Goal: Complete application form

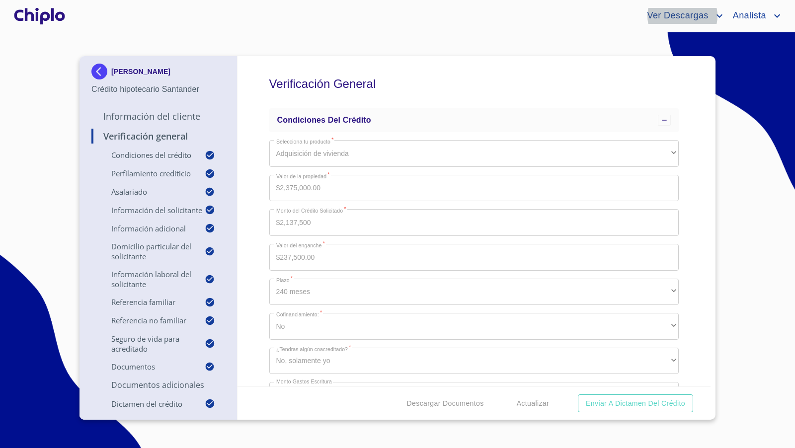
scroll to position [6103, 0]
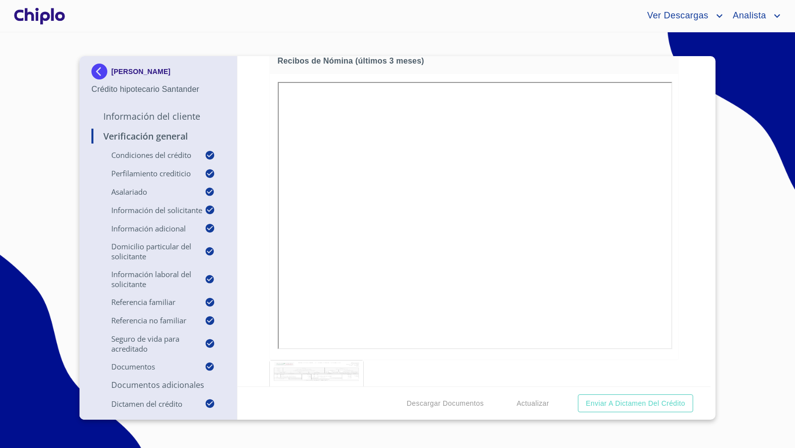
click at [46, 16] on div at bounding box center [39, 16] width 55 height 32
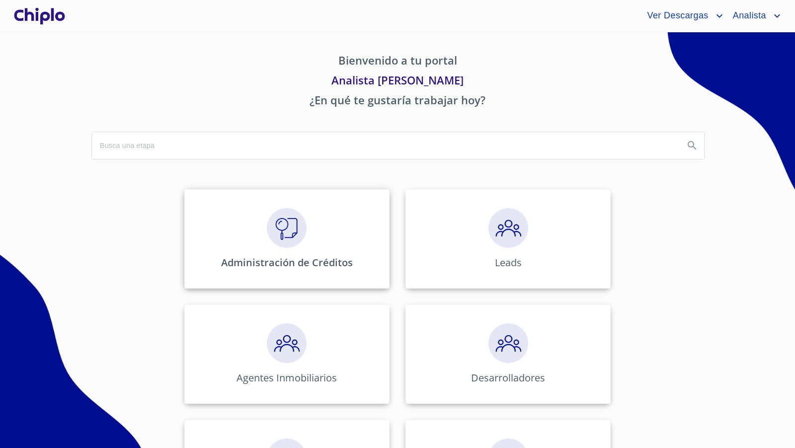
click at [280, 231] on img at bounding box center [287, 228] width 40 height 40
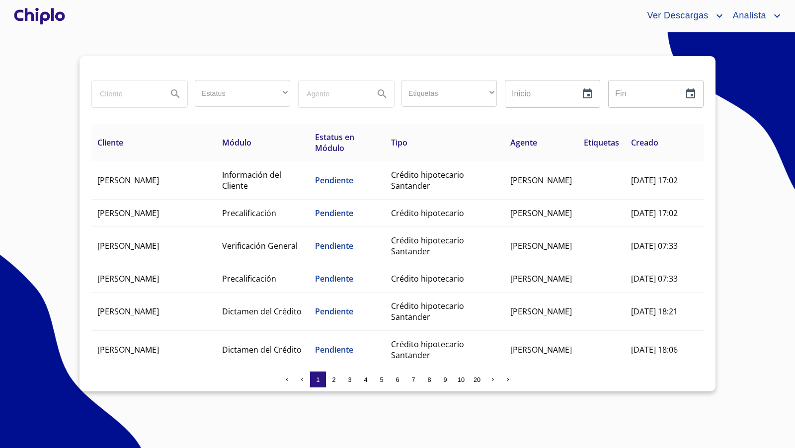
click at [139, 96] on input "search" at bounding box center [126, 93] width 68 height 27
type input "[PERSON_NAME]"
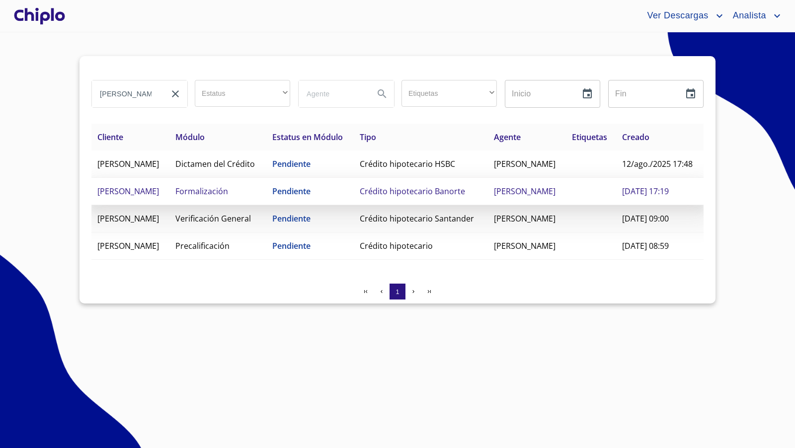
click at [429, 197] on span "Crédito hipotecario Banorte" at bounding box center [412, 191] width 105 height 11
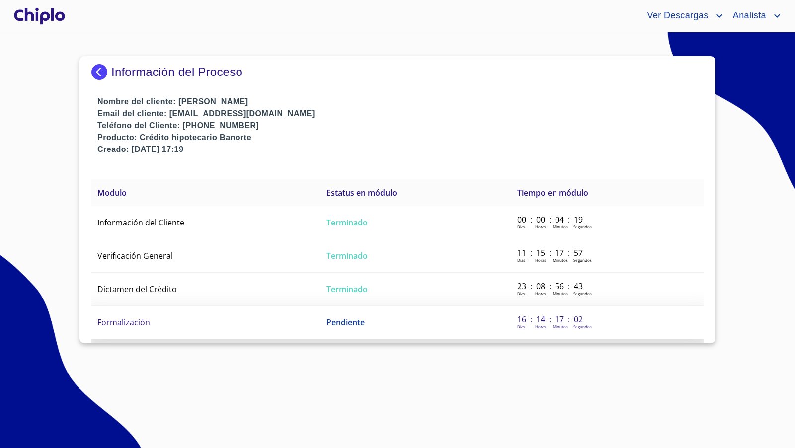
click at [147, 320] on span "Formalización" at bounding box center [123, 322] width 53 height 11
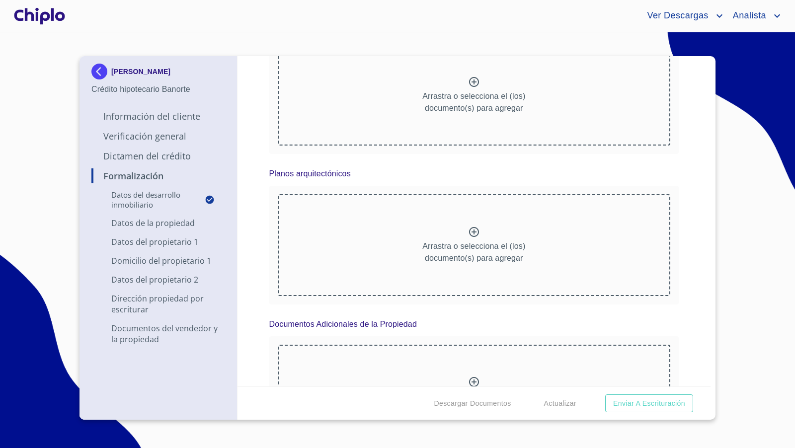
scroll to position [1678, 0]
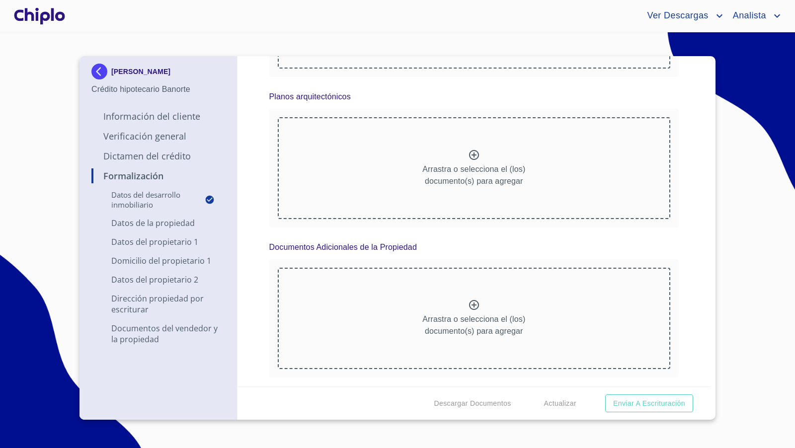
click at [99, 76] on img at bounding box center [101, 72] width 20 height 16
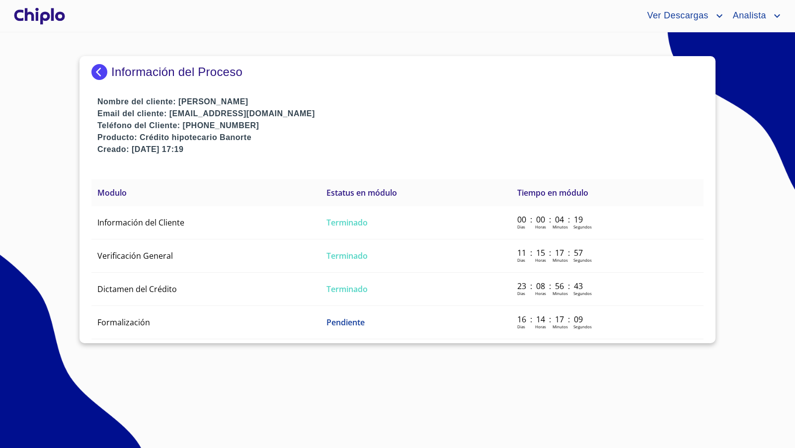
click at [99, 75] on img at bounding box center [101, 72] width 20 height 16
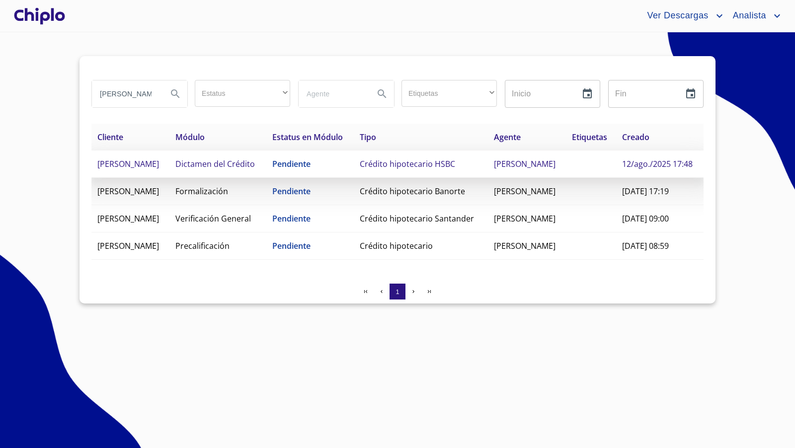
click at [317, 178] on td "Pendiente" at bounding box center [309, 163] width 87 height 27
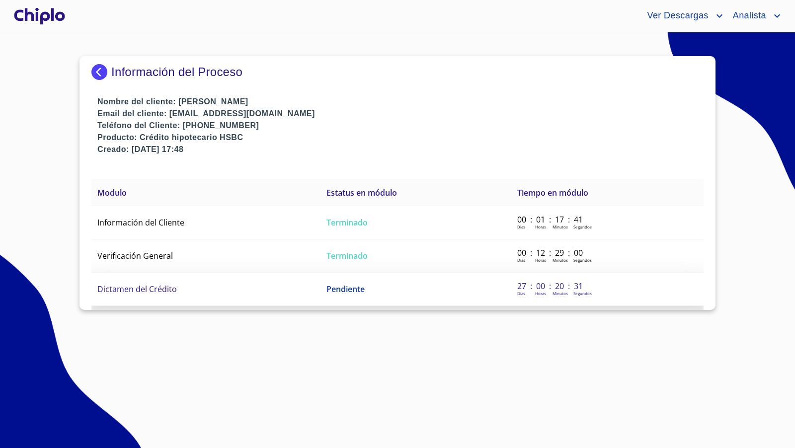
click at [139, 287] on span "Dictamen del Crédito" at bounding box center [136, 289] width 79 height 11
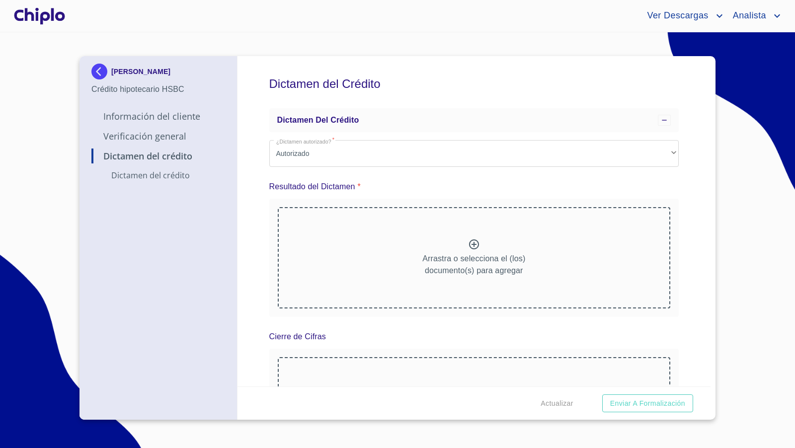
click at [468, 245] on icon at bounding box center [474, 244] width 12 height 12
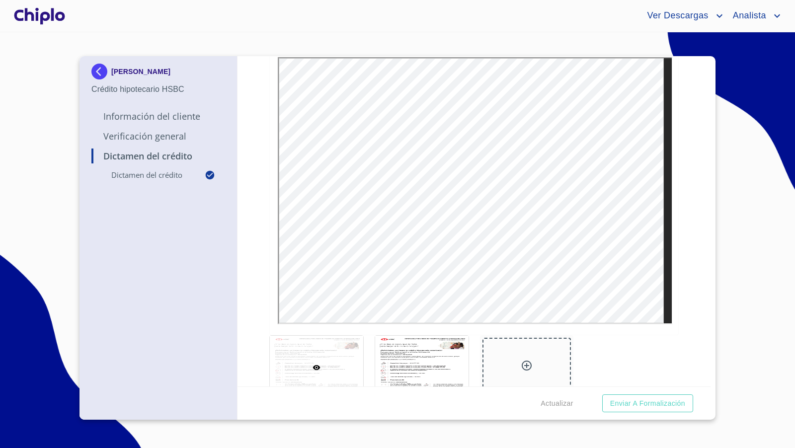
scroll to position [184, 0]
click at [427, 339] on div at bounding box center [421, 360] width 93 height 64
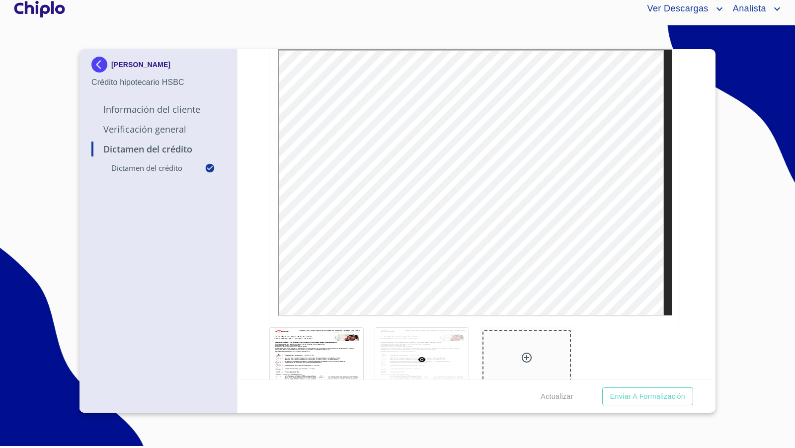
scroll to position [181, 0]
click at [686, 242] on div "Dictamen del Crédito Dictamen del crédito ¿Dictamen autorizado?   * Autorizado …" at bounding box center [473, 214] width 473 height 330
click at [685, 240] on div "Dictamen del Crédito Dictamen del crédito ¿Dictamen autorizado?   * Autorizado …" at bounding box center [473, 214] width 473 height 330
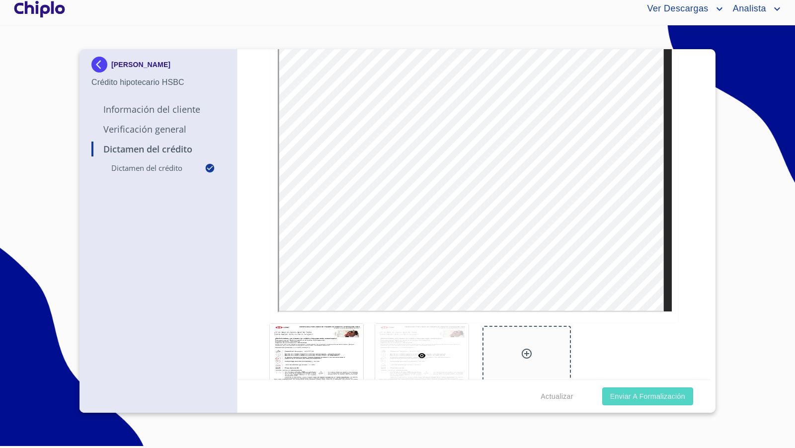
click at [625, 392] on span "Enviar a Formalización" at bounding box center [647, 396] width 75 height 12
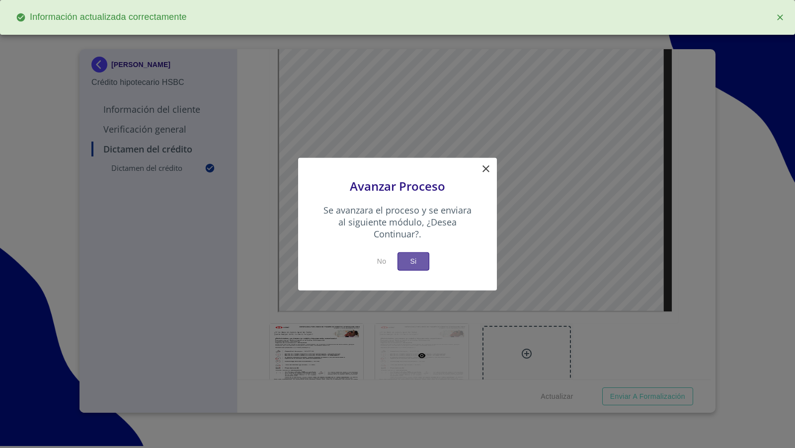
click at [418, 263] on span "Si" at bounding box center [413, 261] width 16 height 12
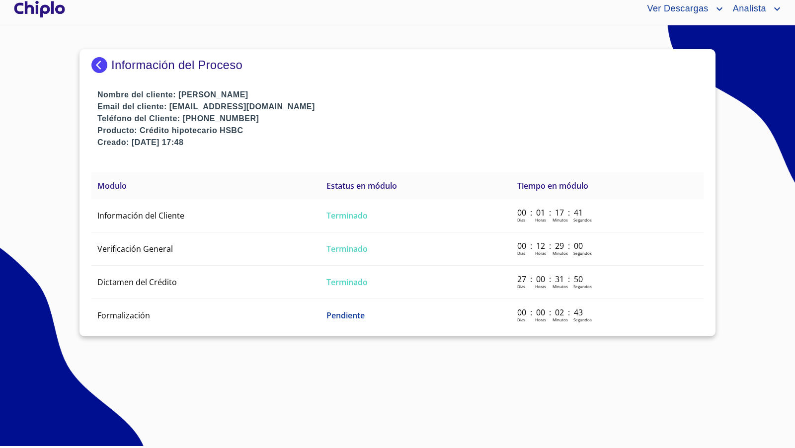
click at [59, 9] on div at bounding box center [39, 9] width 55 height 32
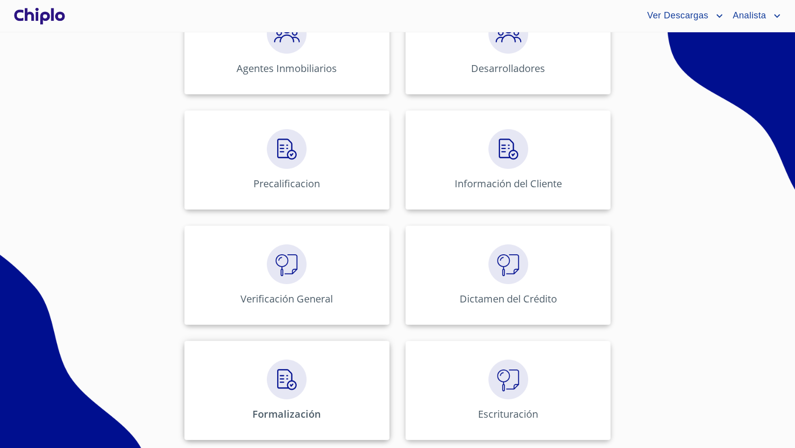
scroll to position [308, 0]
click at [288, 373] on img at bounding box center [287, 381] width 40 height 40
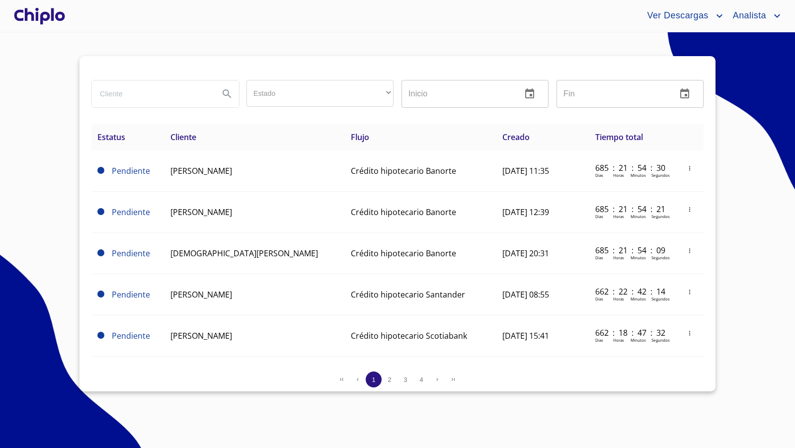
click at [167, 97] on input "search" at bounding box center [151, 93] width 119 height 27
type input "[PERSON_NAME]"
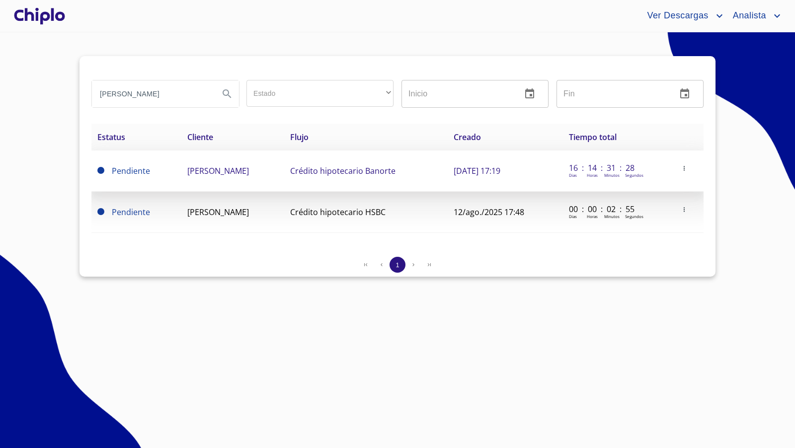
click at [684, 166] on icon "button" at bounding box center [683, 168] width 1 height 4
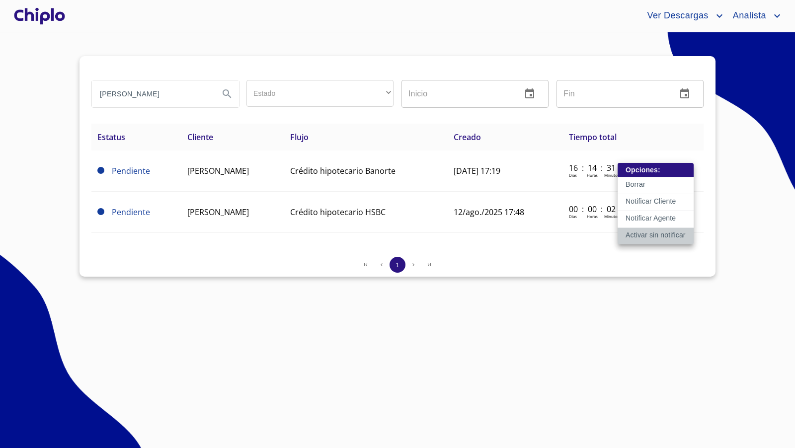
click at [659, 232] on p "Activar sin notificar" at bounding box center [655, 235] width 60 height 10
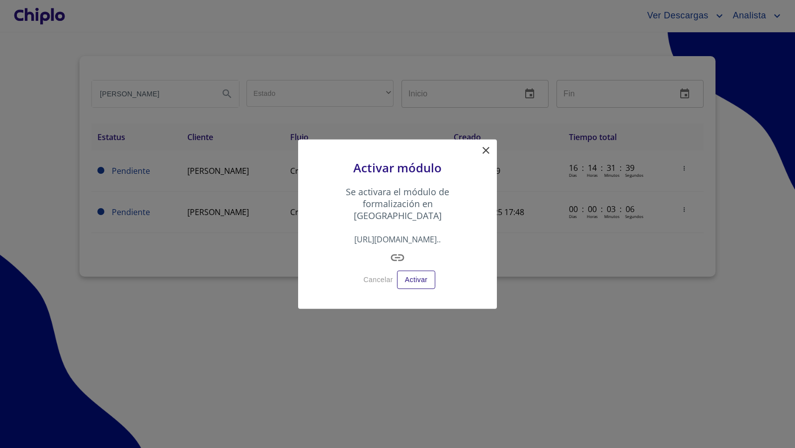
click at [488, 156] on icon at bounding box center [486, 151] width 12 height 12
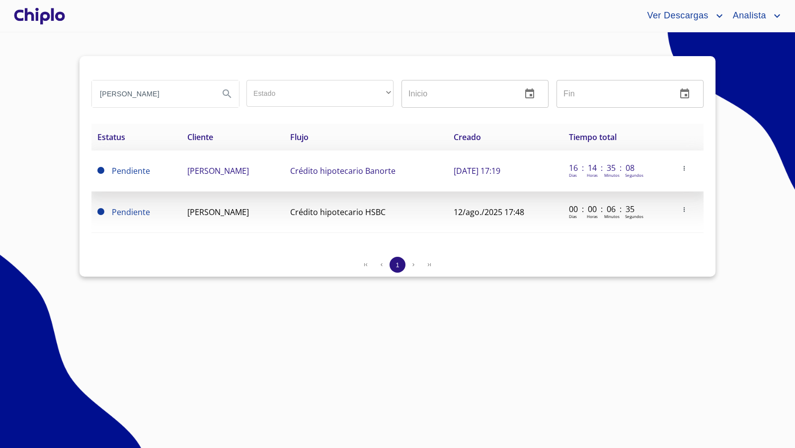
copy span "[PERSON_NAME]"
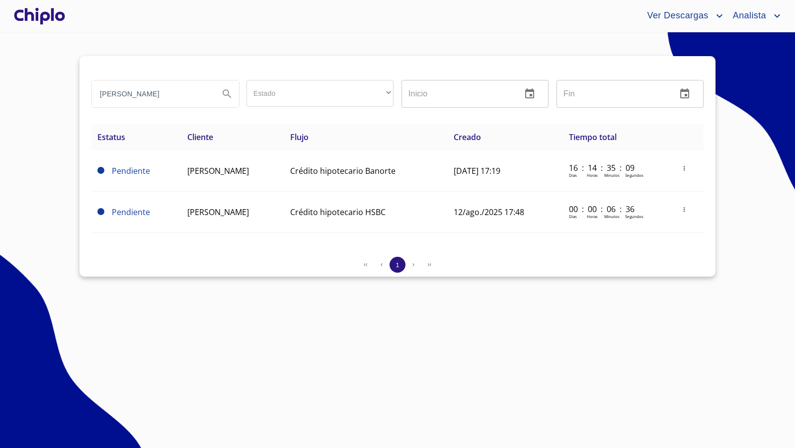
drag, startPoint x: 318, startPoint y: 171, endPoint x: 155, endPoint y: 313, distance: 216.8
click at [155, 313] on section "[PERSON_NAME] Estado ​ ​ Inicio ​ Fin ​ Estatus Cliente Flujo Creado Tiempo tot…" at bounding box center [397, 240] width 795 height 416
drag, startPoint x: 155, startPoint y: 313, endPoint x: 201, endPoint y: 322, distance: 46.6
click at [155, 313] on section "[PERSON_NAME] Estado ​ ​ Inicio ​ Fin ​ Estatus Cliente Flujo Creado Tiempo tot…" at bounding box center [397, 240] width 795 height 416
click at [36, 10] on div at bounding box center [39, 16] width 55 height 32
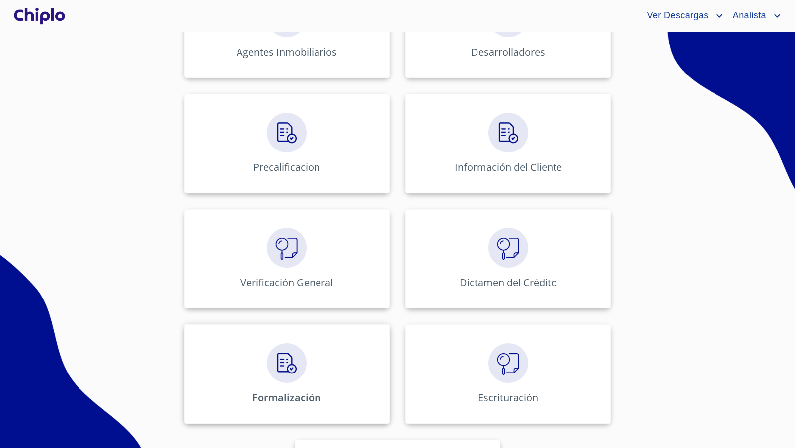
scroll to position [328, 0]
click at [287, 359] on img at bounding box center [287, 361] width 40 height 40
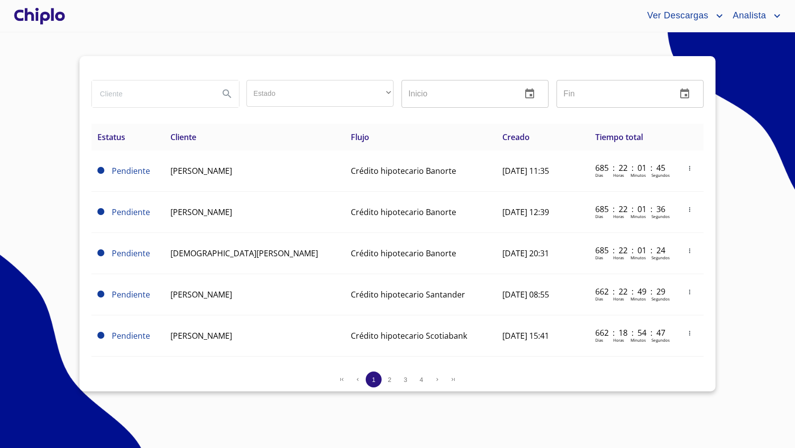
click at [139, 97] on input "search" at bounding box center [151, 93] width 119 height 27
paste input "[PERSON_NAME]"
type input "[PERSON_NAME]"
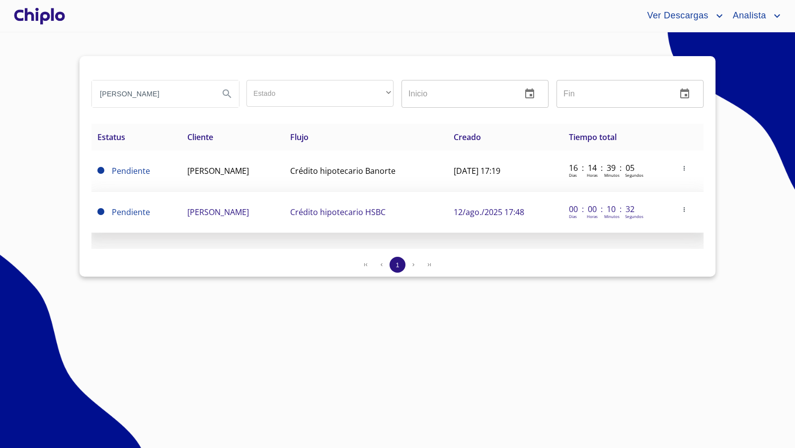
scroll to position [0, 0]
click at [687, 206] on icon "button" at bounding box center [683, 209] width 7 height 7
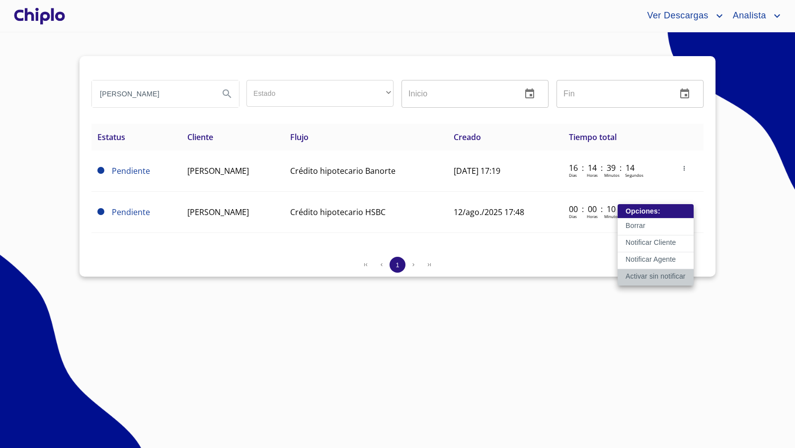
click at [654, 276] on p "Activar sin notificar" at bounding box center [655, 276] width 60 height 10
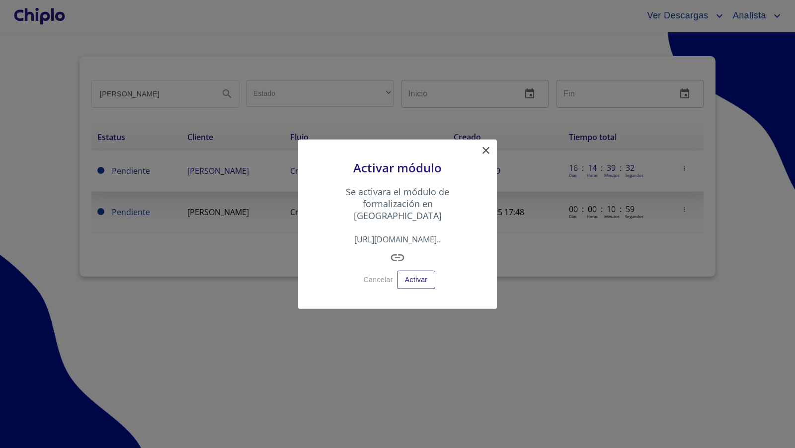
click at [487, 153] on icon at bounding box center [486, 151] width 12 height 12
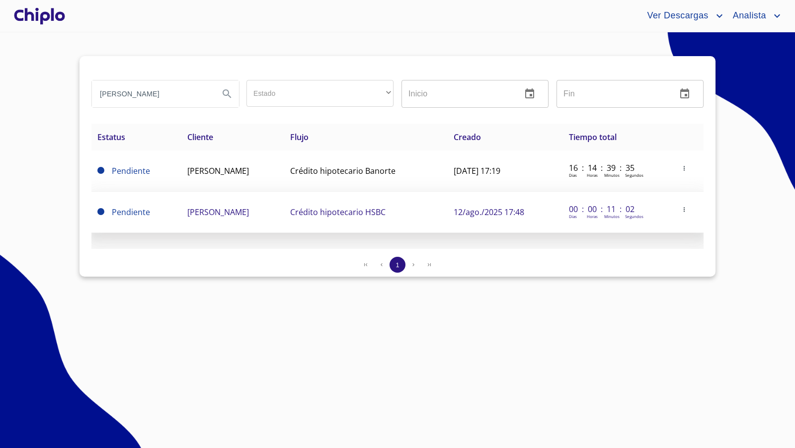
click at [687, 209] on icon "button" at bounding box center [683, 209] width 7 height 7
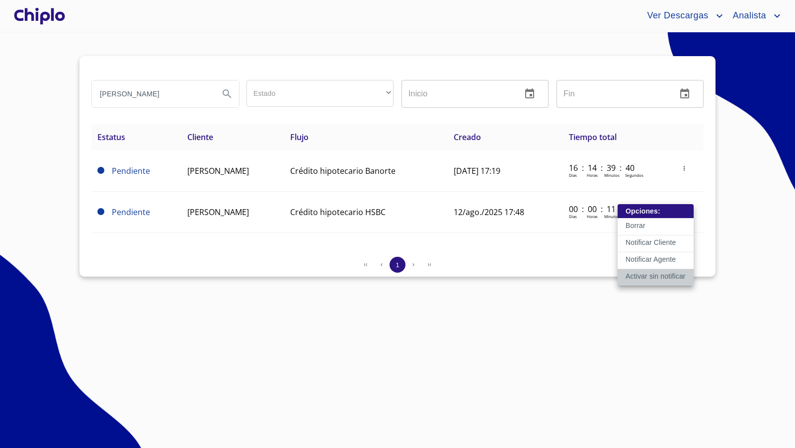
click at [655, 275] on p "Activar sin notificar" at bounding box center [655, 276] width 60 height 10
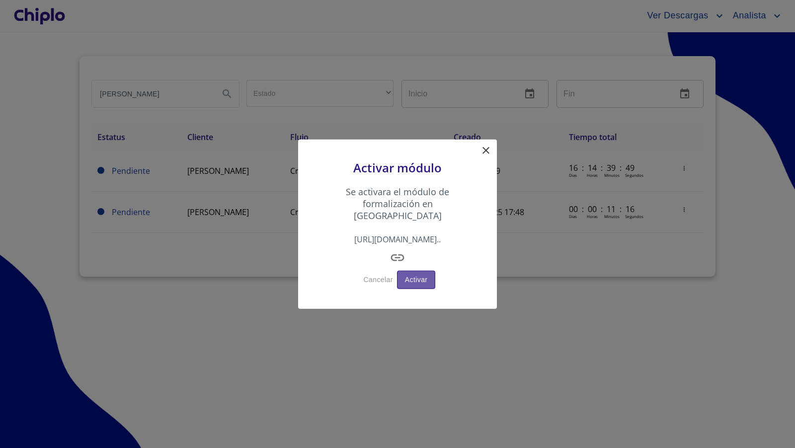
click at [417, 274] on span "Activar" at bounding box center [416, 280] width 23 height 12
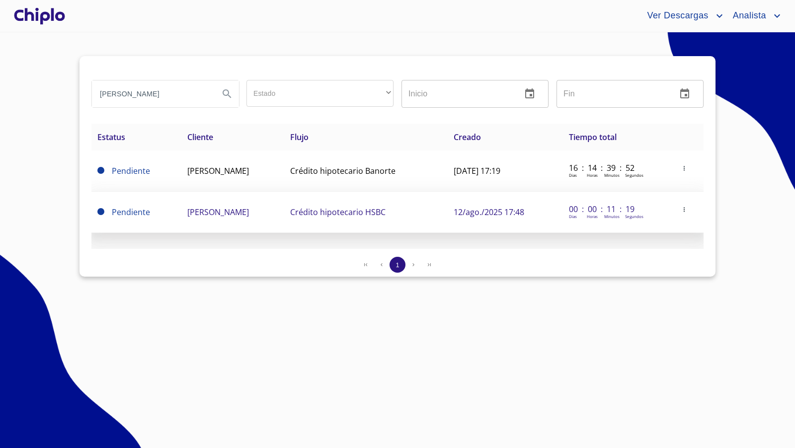
click at [687, 210] on icon "button" at bounding box center [683, 209] width 7 height 7
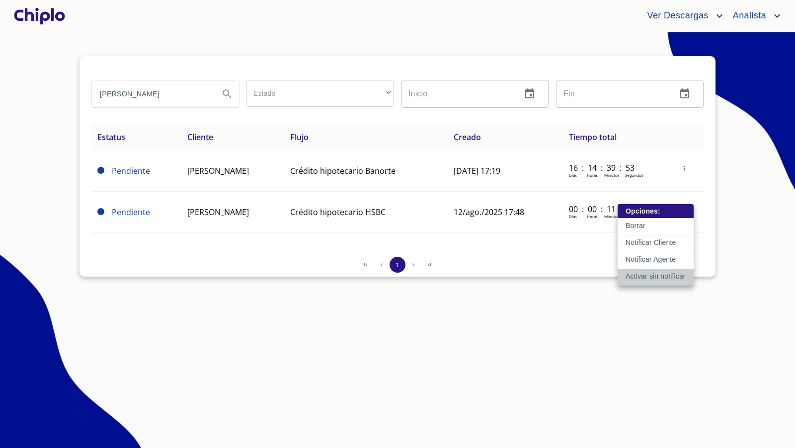
click at [655, 272] on p "Activar sin notificar" at bounding box center [655, 276] width 60 height 10
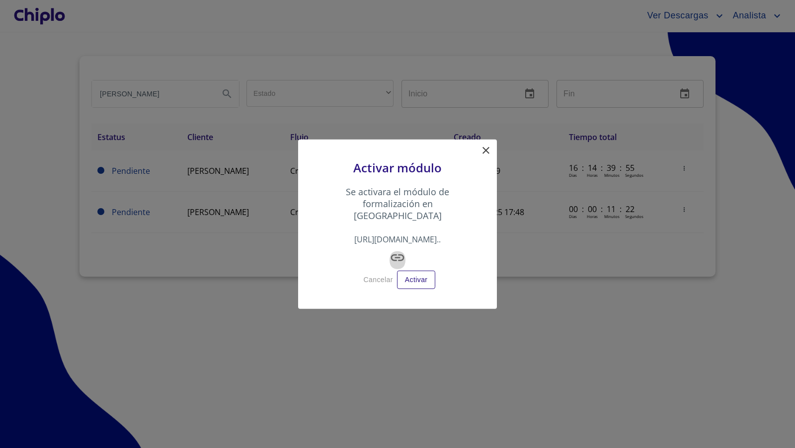
click at [399, 253] on icon "button" at bounding box center [397, 258] width 16 height 16
click at [486, 156] on icon at bounding box center [486, 151] width 12 height 12
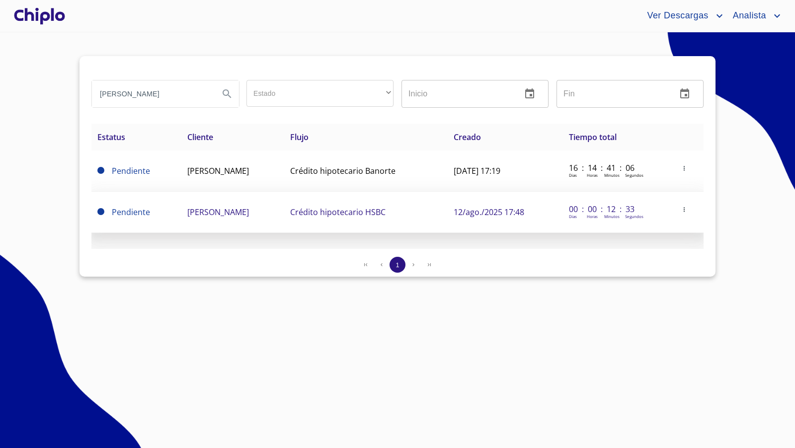
click at [689, 213] on span at bounding box center [684, 210] width 10 height 10
click at [687, 211] on icon "button" at bounding box center [683, 209] width 7 height 7
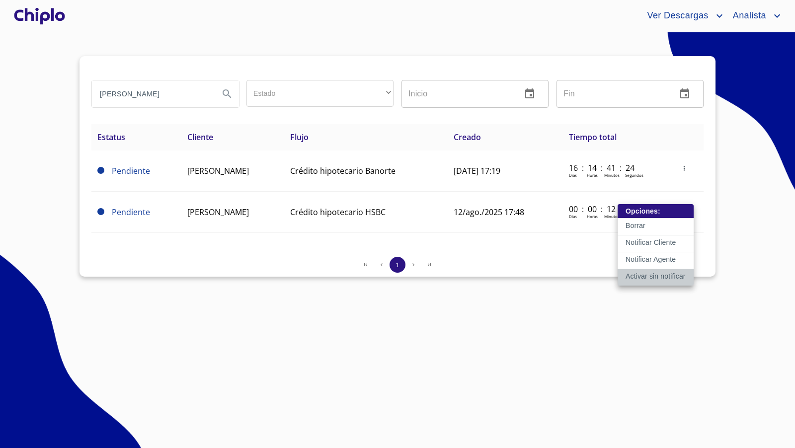
click at [644, 276] on p "Activar sin notificar" at bounding box center [655, 276] width 60 height 10
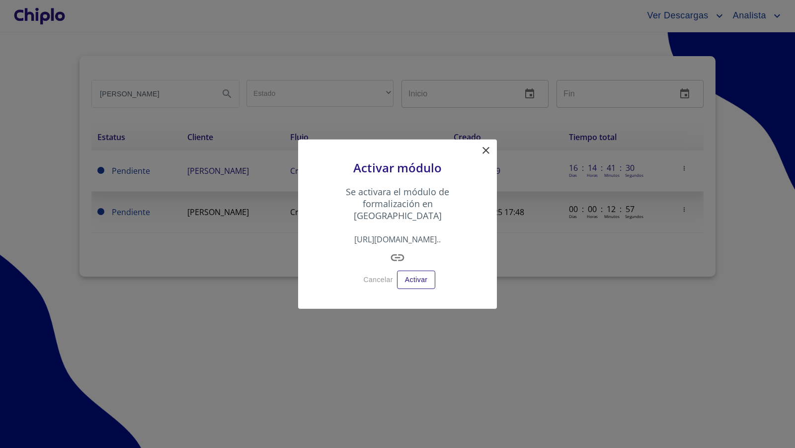
drag, startPoint x: 485, startPoint y: 155, endPoint x: 508, endPoint y: 159, distance: 23.3
click at [486, 155] on icon at bounding box center [486, 151] width 12 height 12
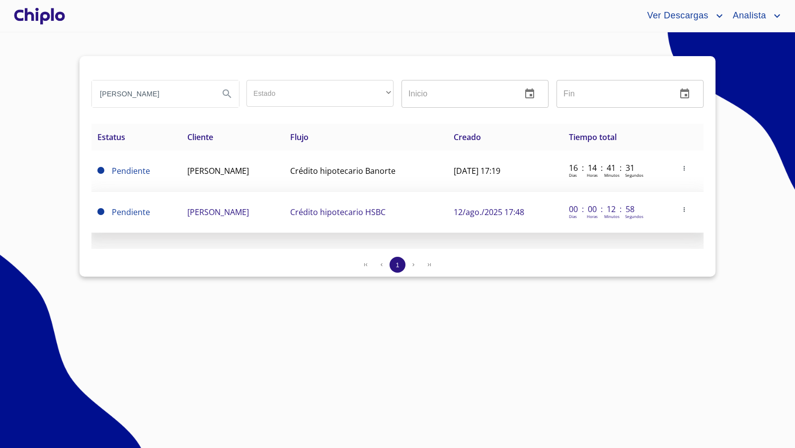
click at [688, 205] on button "button" at bounding box center [684, 210] width 10 height 10
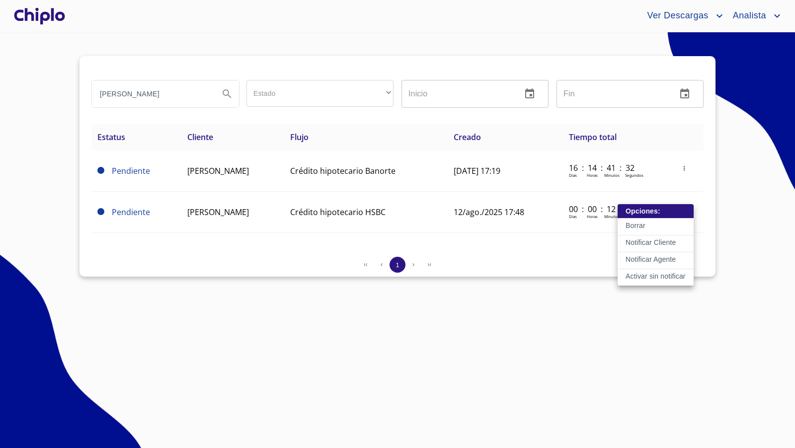
click at [670, 273] on p "Activar sin notificar" at bounding box center [655, 276] width 60 height 10
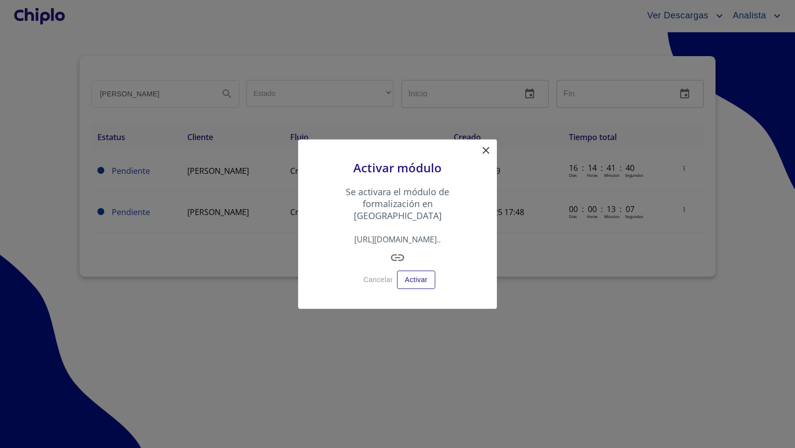
click at [485, 156] on icon at bounding box center [486, 151] width 12 height 12
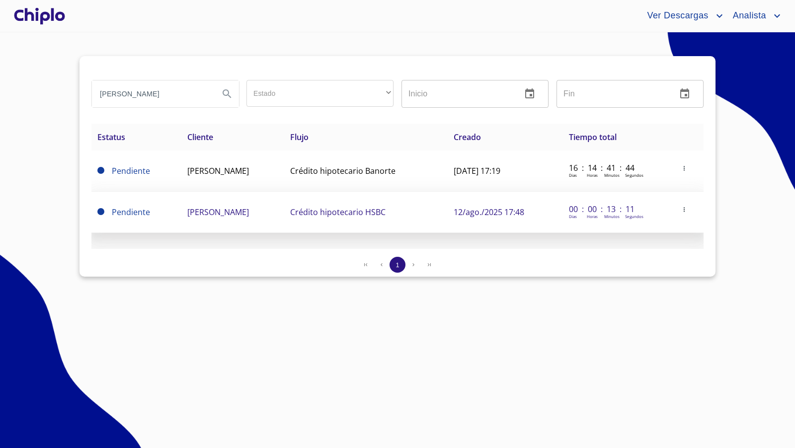
copy span "[PERSON_NAME]"
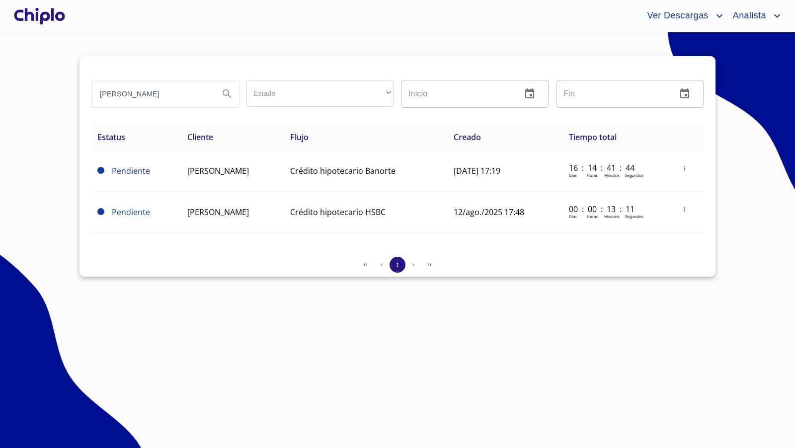
drag, startPoint x: 323, startPoint y: 214, endPoint x: 216, endPoint y: 275, distance: 123.5
click at [216, 275] on div "[PERSON_NAME] Estado ​ ​ Inicio ​ Fin ​ Estatus Cliente Flujo Creado Tiempo tot…" at bounding box center [397, 166] width 636 height 221
click at [216, 276] on div "1" at bounding box center [397, 267] width 612 height 20
click at [56, 21] on div at bounding box center [39, 16] width 55 height 32
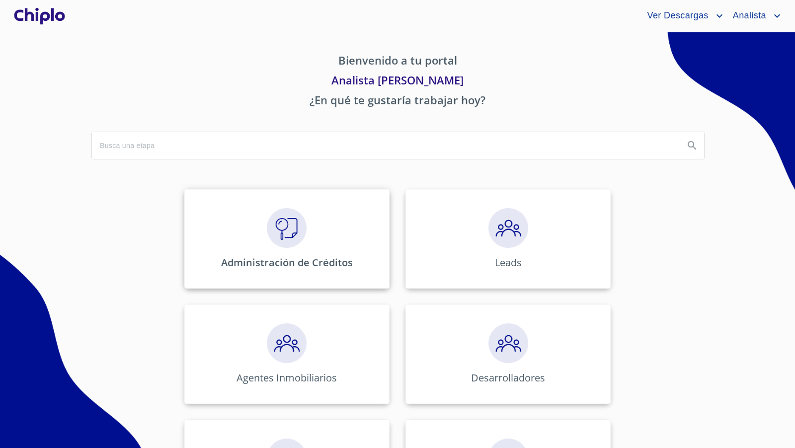
click at [295, 234] on img at bounding box center [287, 228] width 40 height 40
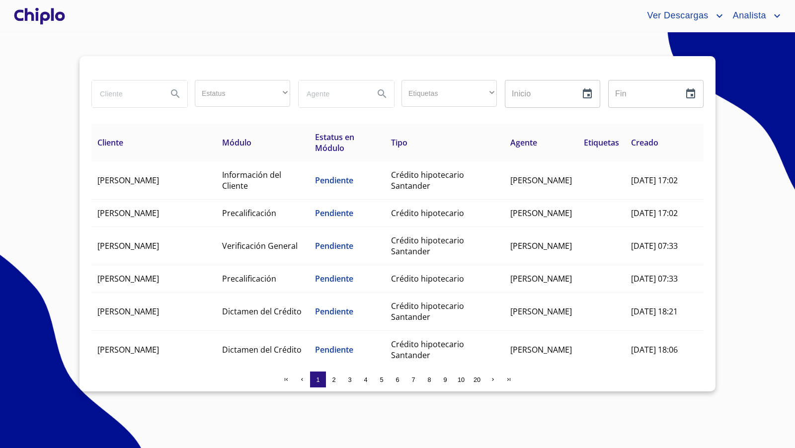
click at [149, 97] on input "search" at bounding box center [126, 93] width 68 height 27
paste input "[PERSON_NAME]"
type input "[PERSON_NAME]"
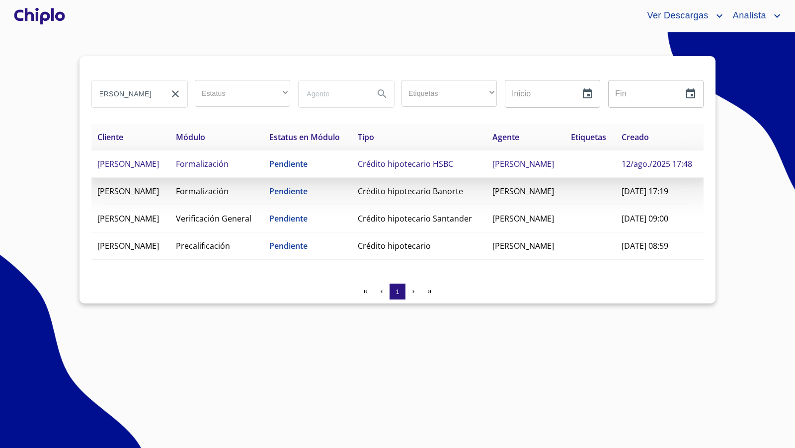
scroll to position [0, 0]
click at [139, 169] on span "[PERSON_NAME]" at bounding box center [128, 163] width 62 height 11
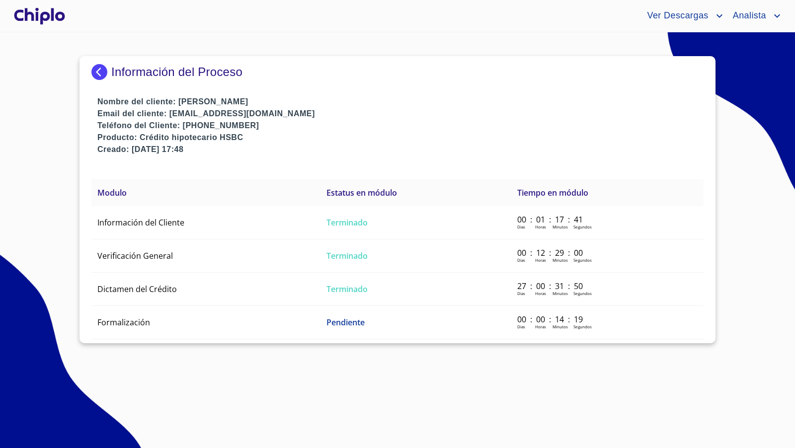
click at [18, 22] on div at bounding box center [39, 16] width 55 height 32
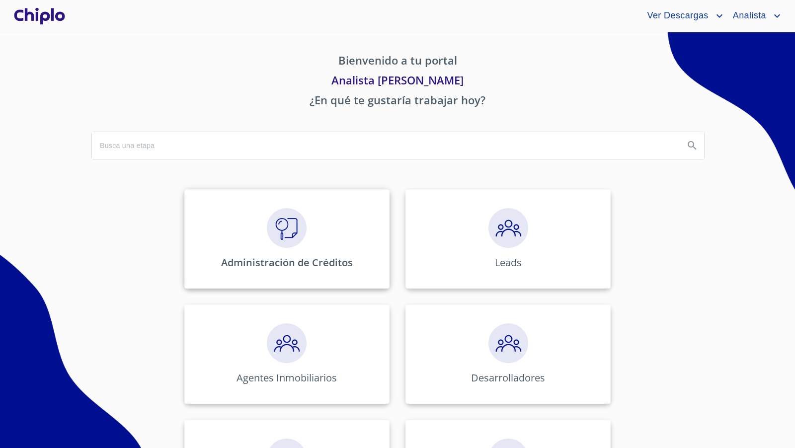
click at [281, 237] on img at bounding box center [287, 228] width 40 height 40
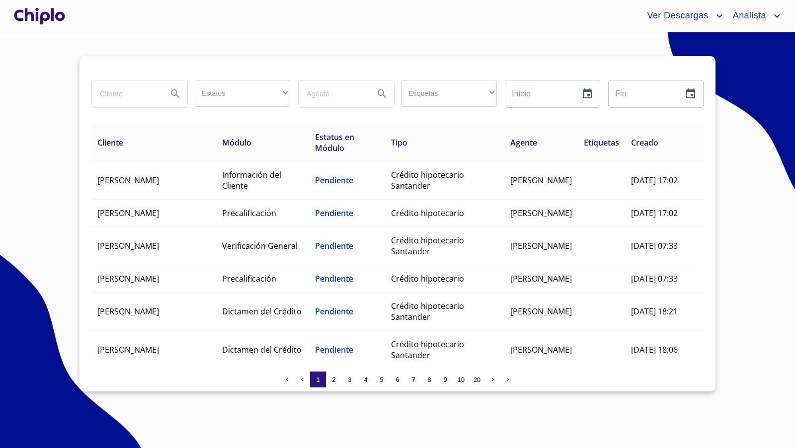
click at [144, 88] on input "search" at bounding box center [126, 93] width 68 height 27
type input "[PERSON_NAME]"
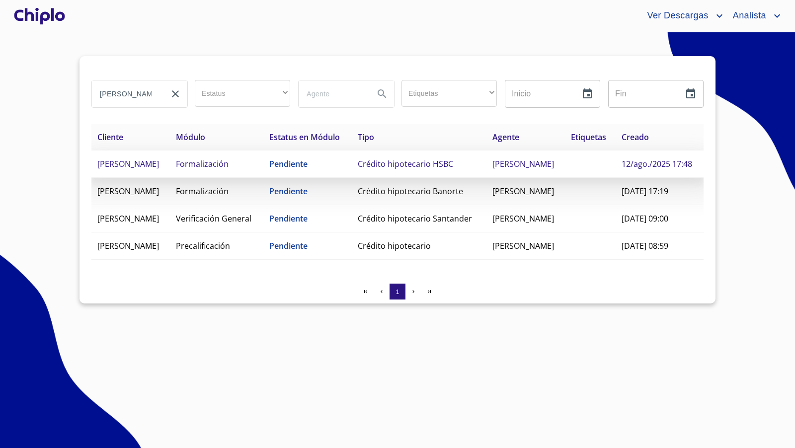
click at [486, 178] on td "Crédito hipotecario HSBC" at bounding box center [419, 163] width 135 height 27
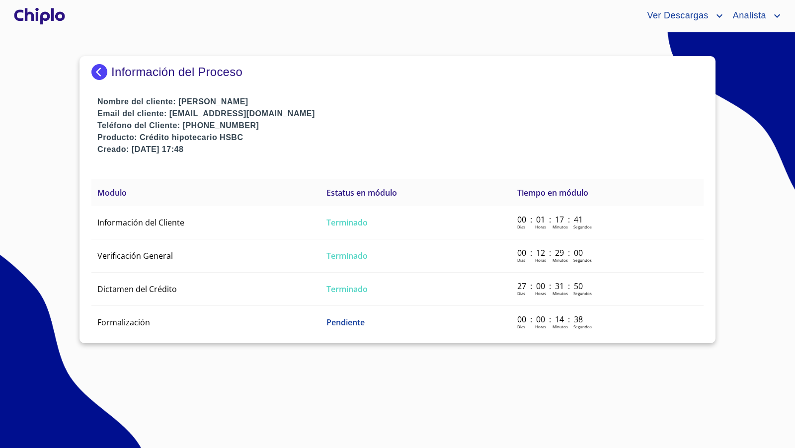
click at [45, 14] on div at bounding box center [39, 16] width 55 height 32
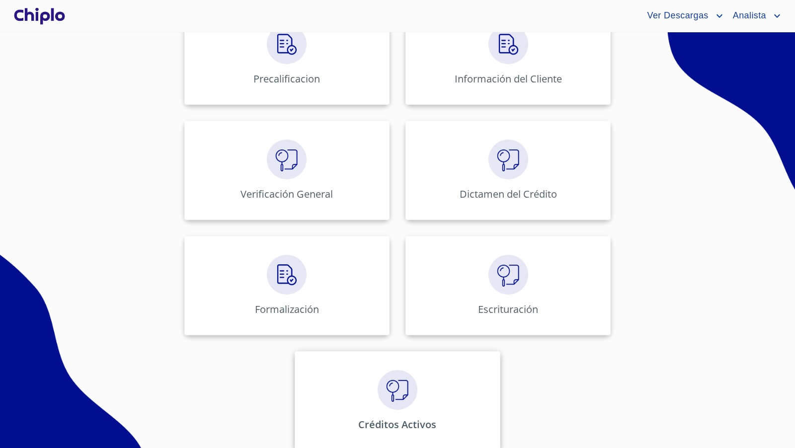
scroll to position [421, 0]
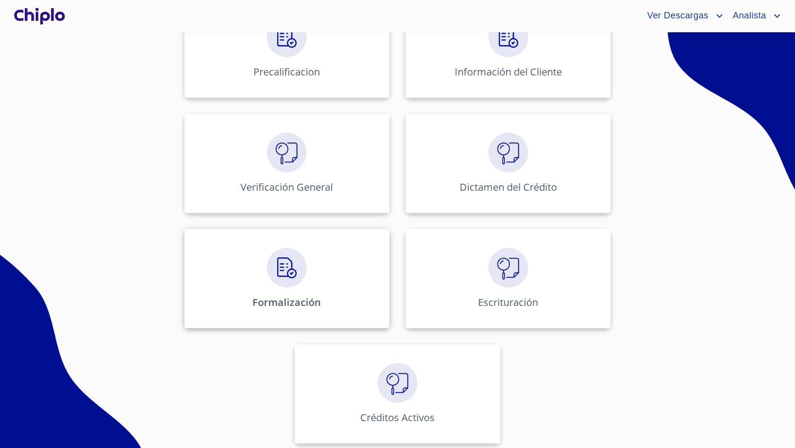
click at [301, 272] on img at bounding box center [287, 268] width 40 height 40
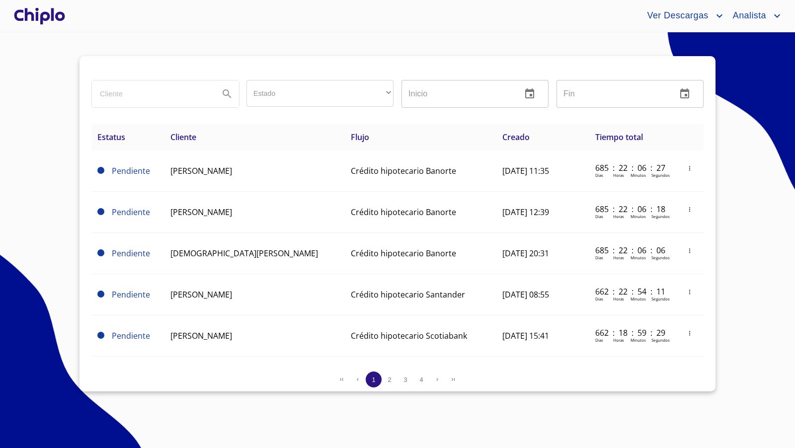
click at [140, 95] on input "search" at bounding box center [151, 93] width 119 height 27
type input "a"
type input "j"
type input "karla"
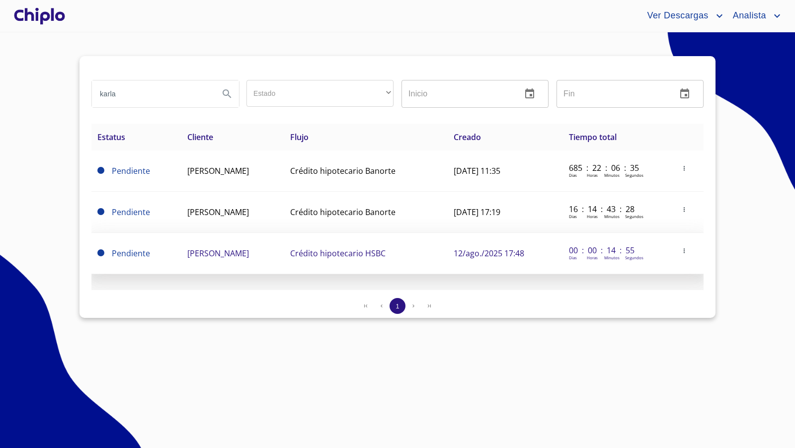
click at [687, 253] on icon "button" at bounding box center [683, 250] width 7 height 7
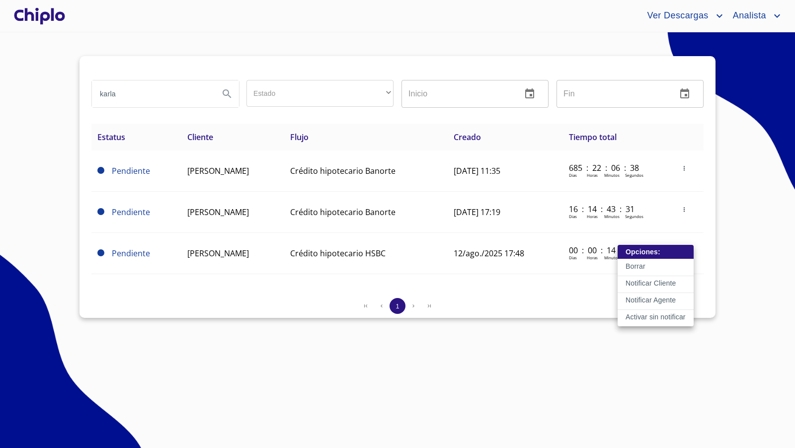
click at [638, 367] on div at bounding box center [397, 224] width 795 height 448
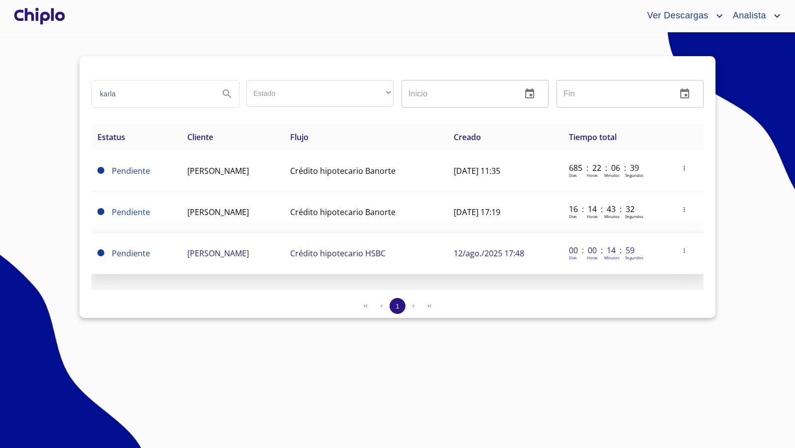
click at [686, 250] on icon "button" at bounding box center [683, 250] width 7 height 7
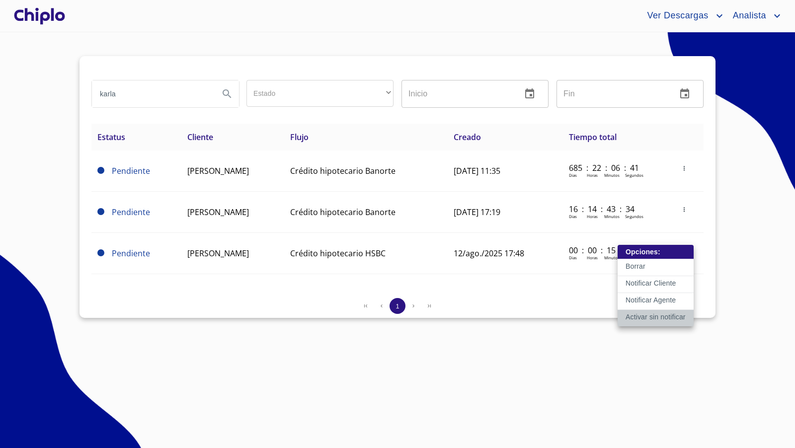
click at [656, 315] on p "Activar sin notificar" at bounding box center [655, 317] width 60 height 10
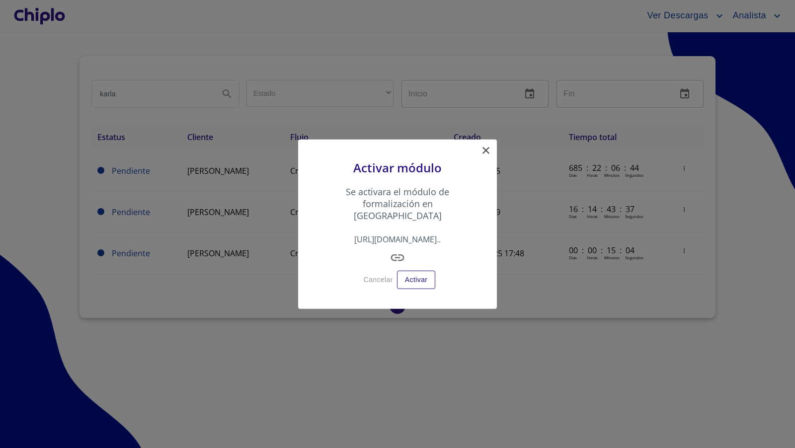
click at [487, 154] on icon at bounding box center [485, 150] width 7 height 7
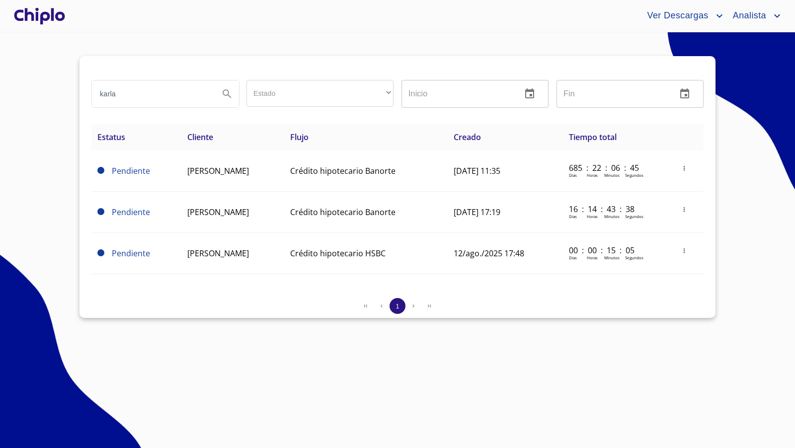
click at [28, 14] on div at bounding box center [39, 16] width 55 height 32
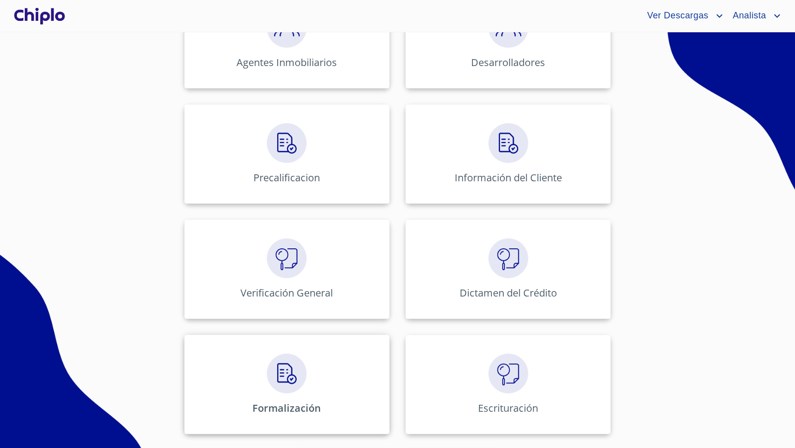
scroll to position [330, 0]
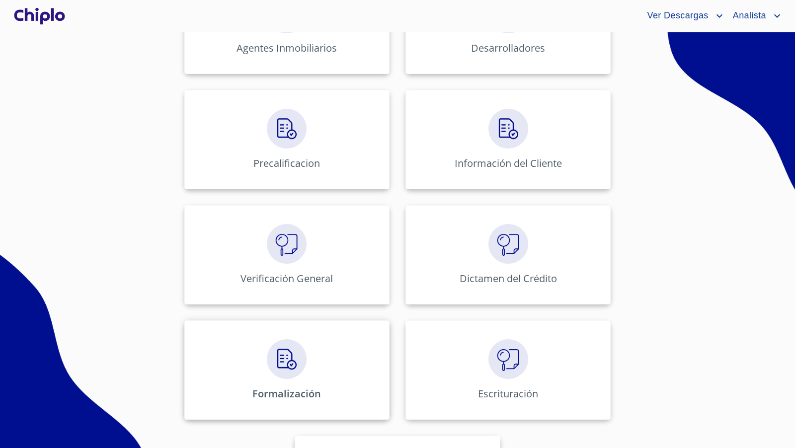
click at [289, 370] on img at bounding box center [287, 359] width 40 height 40
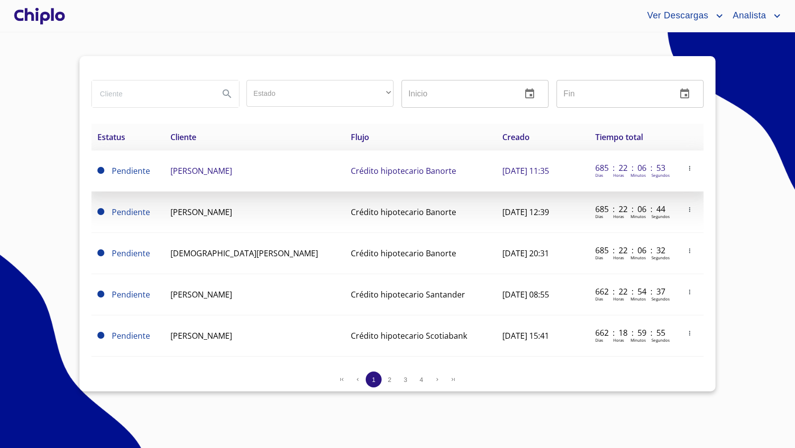
click at [689, 169] on icon "button" at bounding box center [689, 168] width 1 height 4
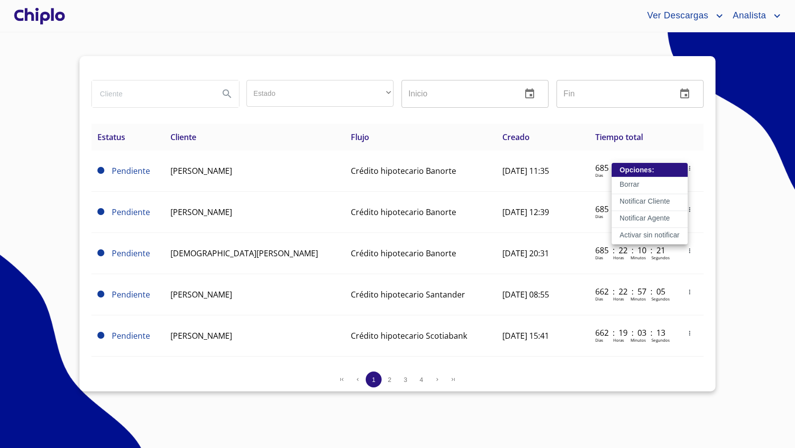
click at [50, 18] on div at bounding box center [397, 224] width 795 height 448
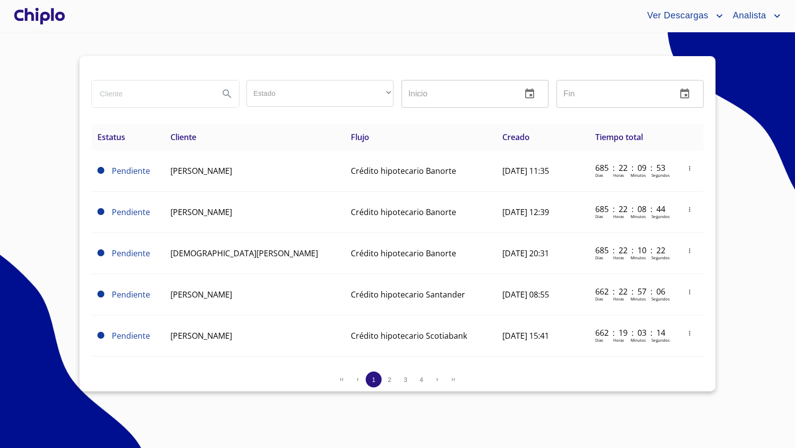
click at [50, 13] on div at bounding box center [39, 16] width 55 height 32
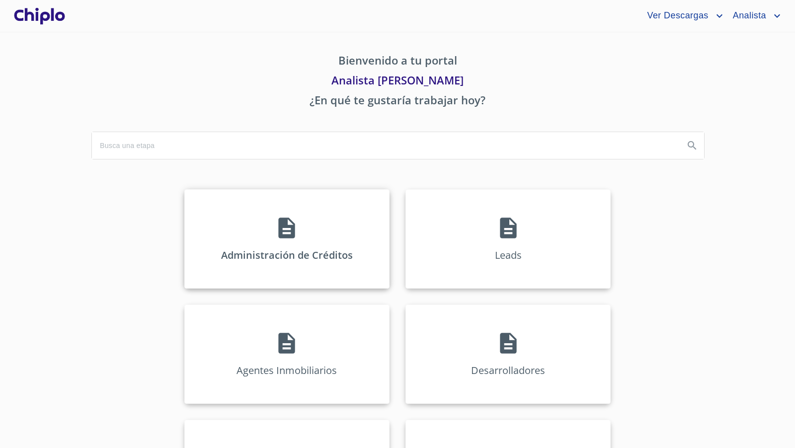
click at [277, 250] on div "Administración de Créditos" at bounding box center [286, 238] width 205 height 99
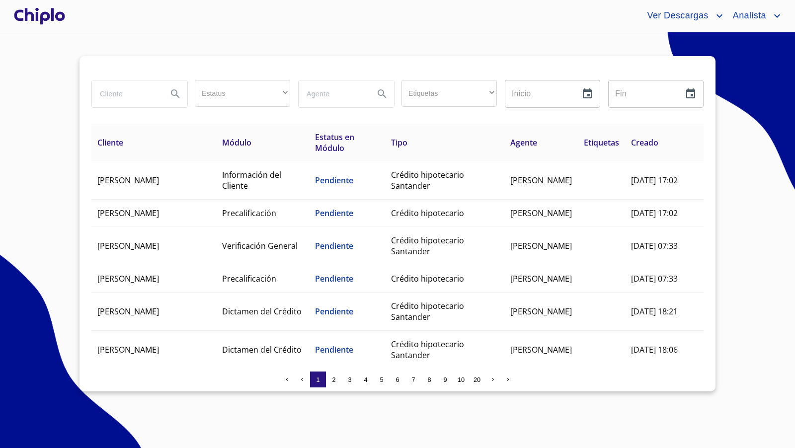
drag, startPoint x: 126, startPoint y: 94, endPoint x: 123, endPoint y: 88, distance: 6.2
click at [123, 89] on input "search" at bounding box center [126, 93] width 68 height 27
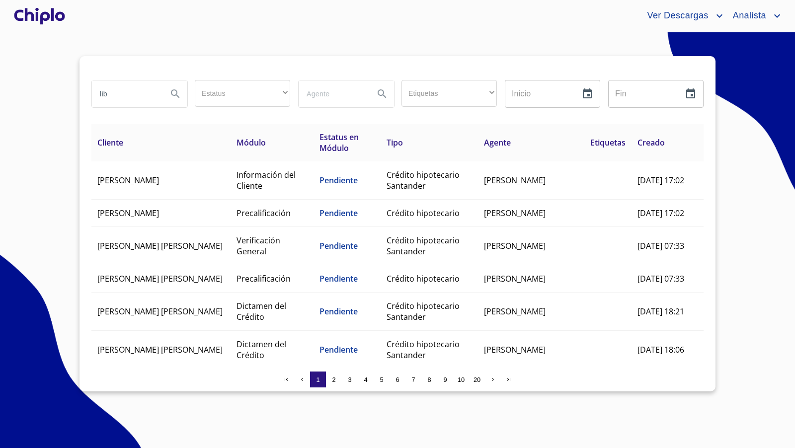
type input "lib"
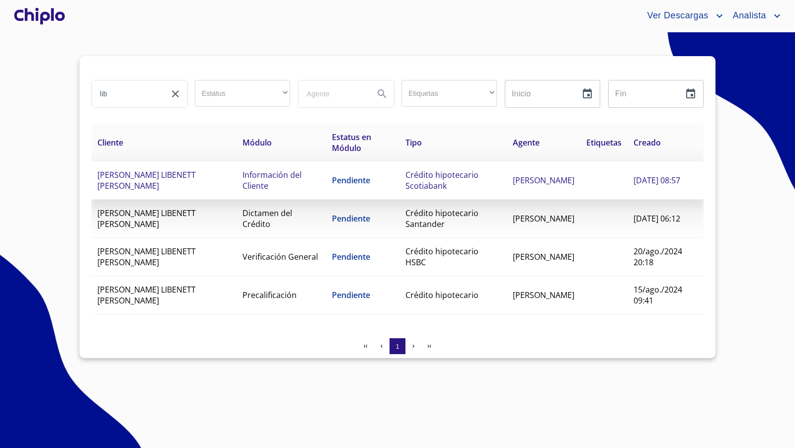
click at [168, 178] on td "[PERSON_NAME]" at bounding box center [129, 163] width 77 height 27
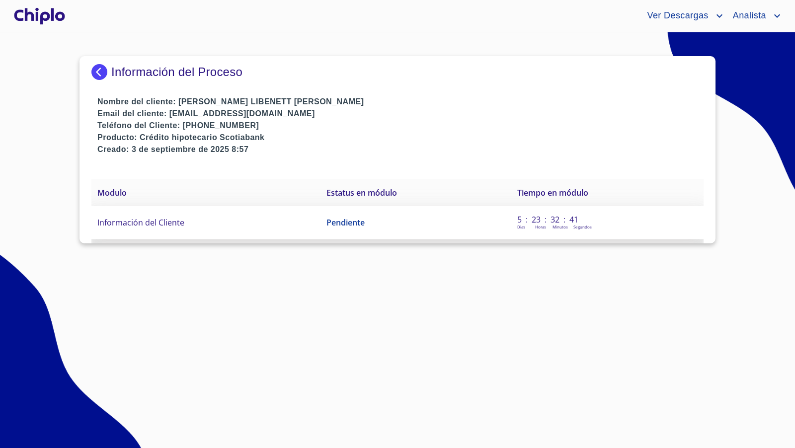
click at [185, 223] on td "Información del Cliente" at bounding box center [205, 222] width 229 height 33
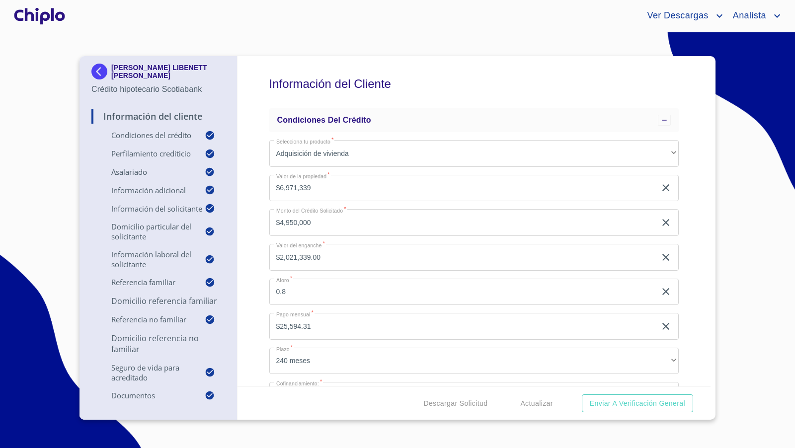
click at [677, 256] on div "Información del Cliente Condiciones del Crédito Selecciona tu producto   * Adqu…" at bounding box center [473, 221] width 473 height 330
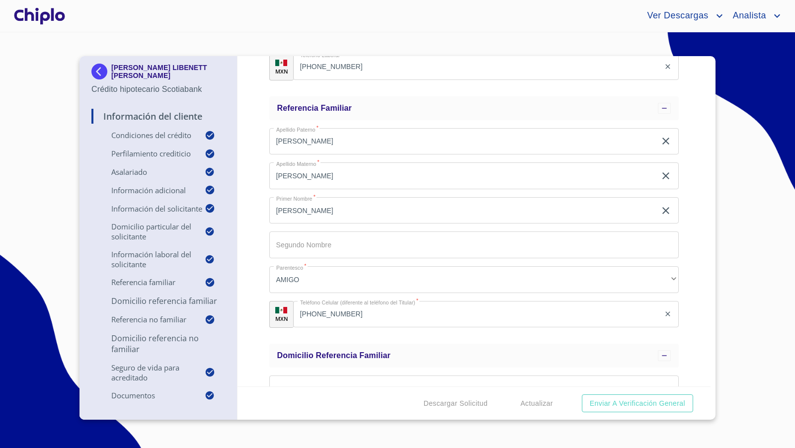
scroll to position [2815, 0]
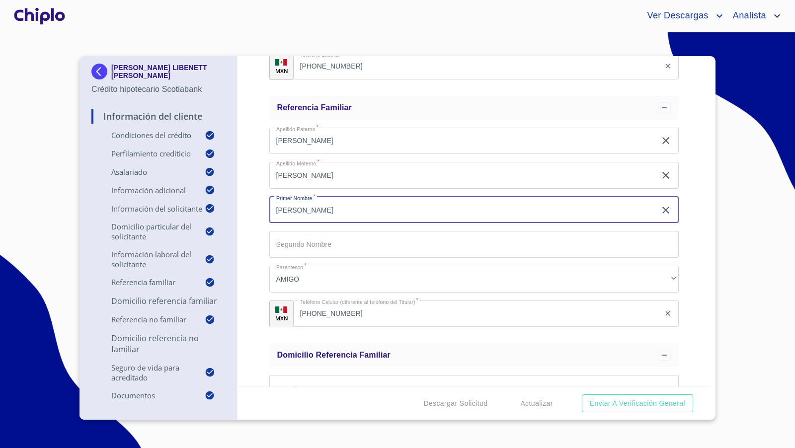
drag, startPoint x: 309, startPoint y: 211, endPoint x: 243, endPoint y: 207, distance: 66.2
click at [243, 207] on div "Información del Cliente Condiciones del Crédito Selecciona tu producto   * Adqu…" at bounding box center [473, 221] width 473 height 330
type input "[PERSON_NAME]"
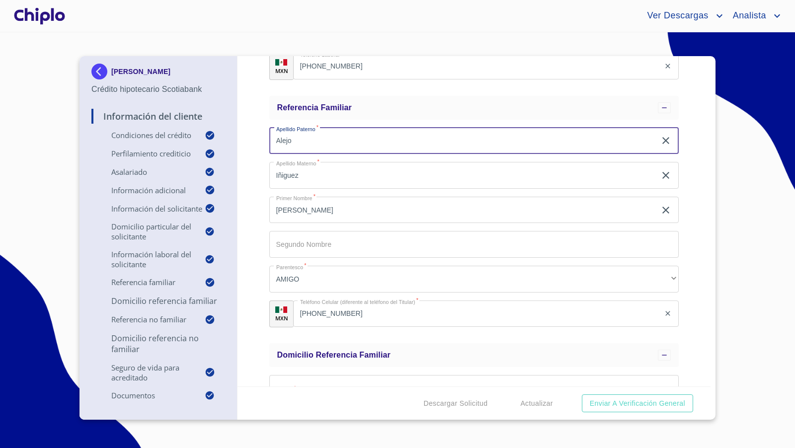
drag, startPoint x: 262, startPoint y: 139, endPoint x: 251, endPoint y: 139, distance: 10.9
click at [251, 139] on div "Información del Cliente Condiciones del Crédito Selecciona tu producto   * Adqu…" at bounding box center [473, 221] width 473 height 330
type input "BELLOSO"
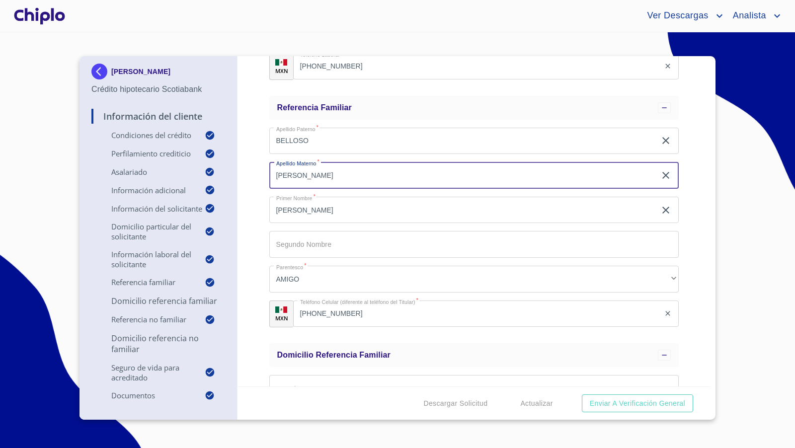
type input "[PERSON_NAME]"
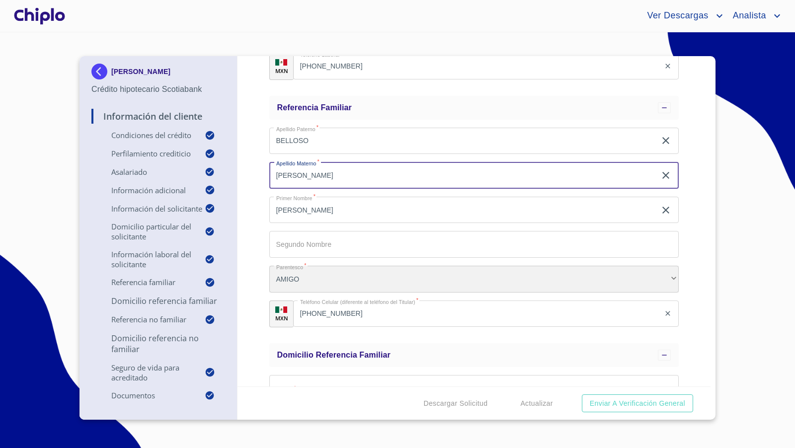
click at [327, 278] on div "AMIGO" at bounding box center [474, 279] width 410 height 27
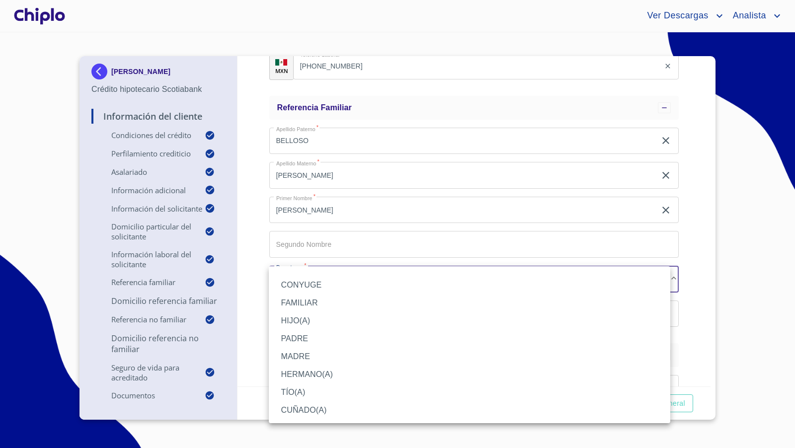
click at [304, 371] on li "HERMANO(A)" at bounding box center [469, 375] width 401 height 18
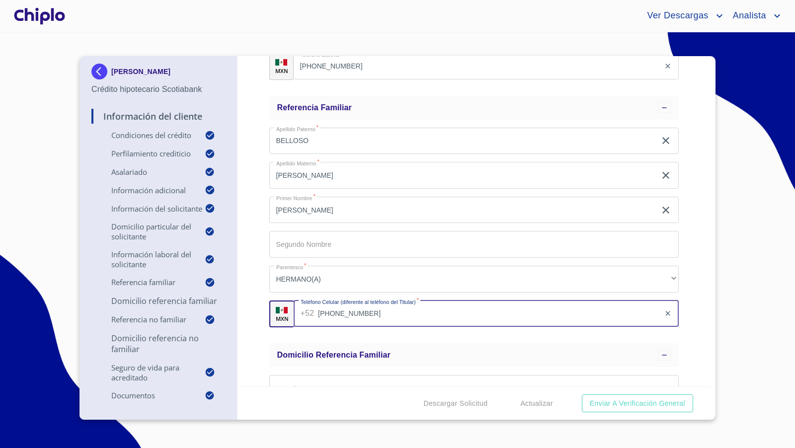
click at [348, 313] on input "[PHONE_NUMBER]" at bounding box center [489, 313] width 342 height 27
click at [665, 312] on icon "clear input" at bounding box center [667, 313] width 4 height 4
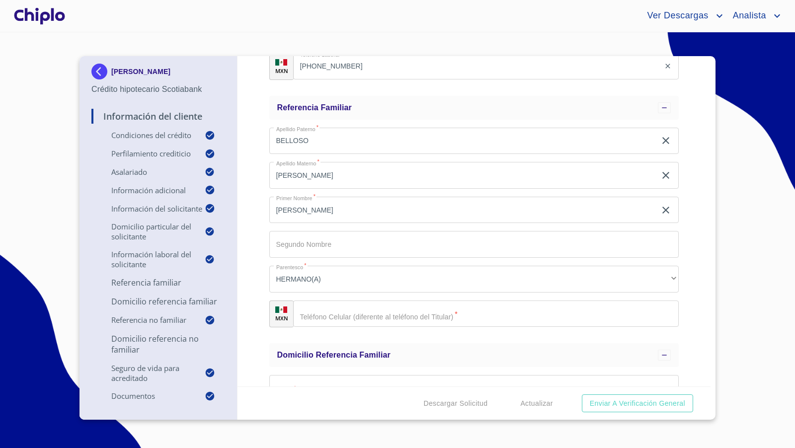
click at [687, 315] on div "Información del Cliente Condiciones del Crédito Selecciona tu producto   * Adqu…" at bounding box center [473, 221] width 473 height 330
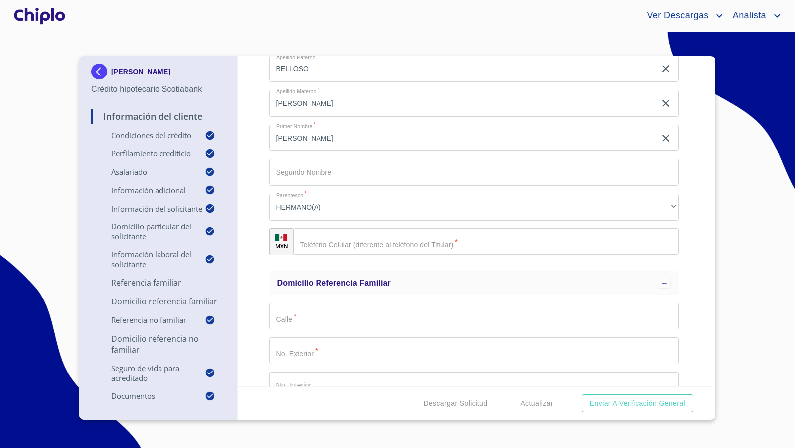
scroll to position [2897, 0]
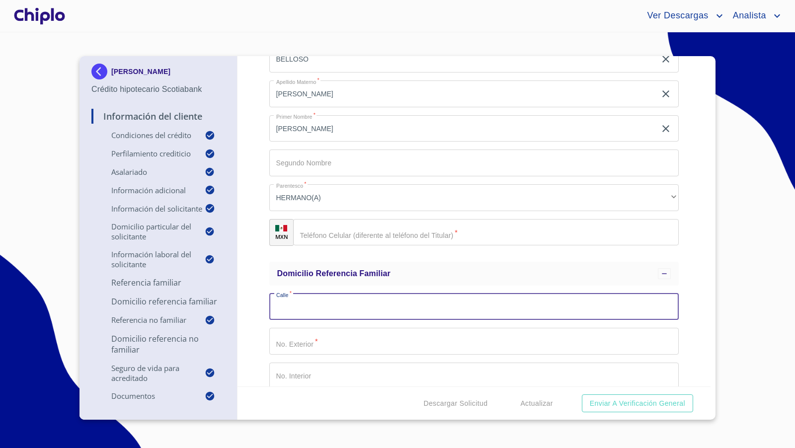
click at [385, 308] on input "Selecciona tu producto   *" at bounding box center [474, 307] width 410 height 27
type input "[PERSON_NAME]"
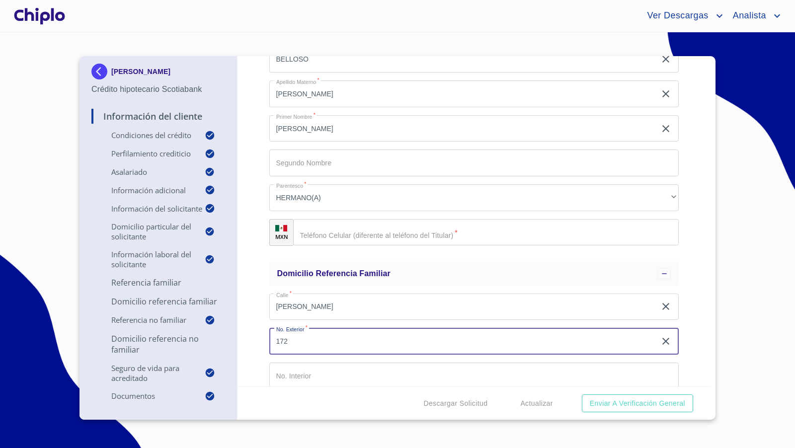
type input "172"
click at [252, 343] on div "Información del Cliente Condiciones del Crédito Selecciona tu producto   * Adqu…" at bounding box center [473, 221] width 473 height 330
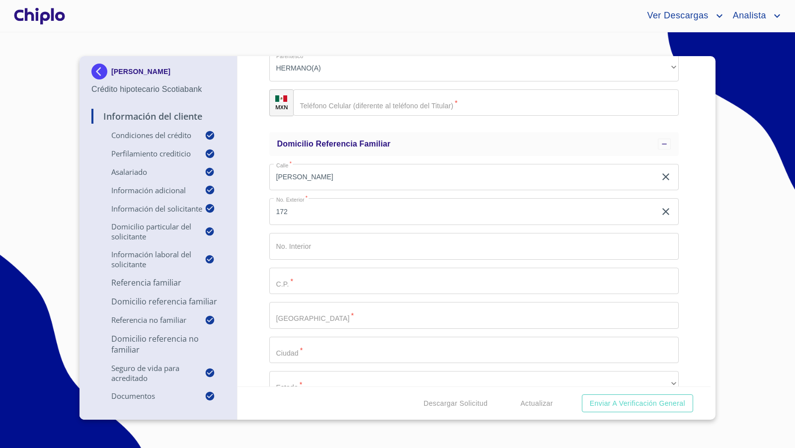
scroll to position [3027, 0]
click at [311, 281] on input "Selecciona tu producto   *" at bounding box center [474, 280] width 410 height 27
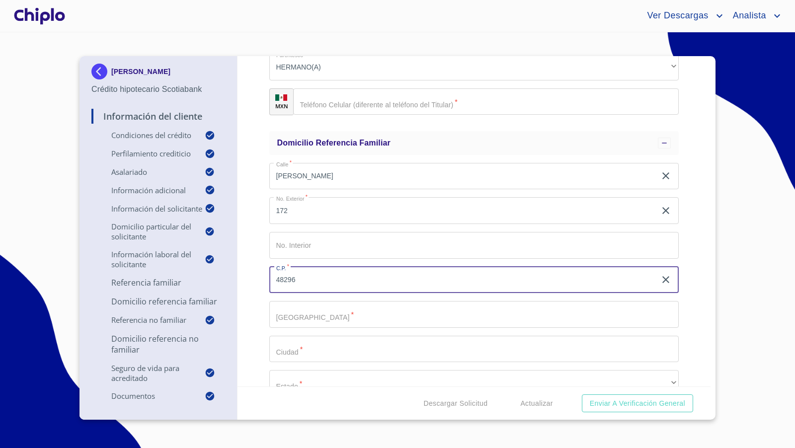
type input "48296"
click at [263, 340] on div "Información del Cliente Condiciones del Crédito Selecciona tu producto   * Adqu…" at bounding box center [473, 221] width 473 height 330
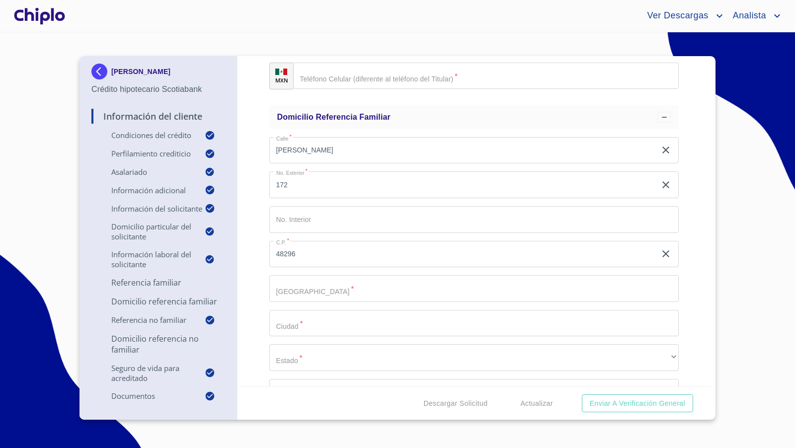
scroll to position [3082, 0]
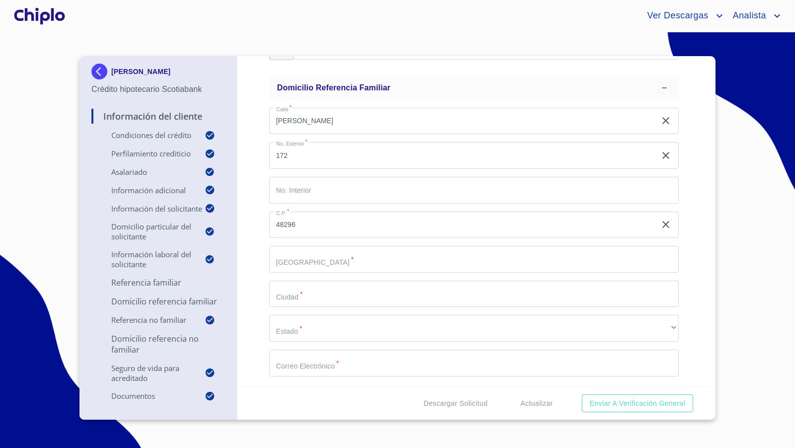
click at [290, 294] on input "Selecciona tu producto   *" at bounding box center [474, 294] width 410 height 27
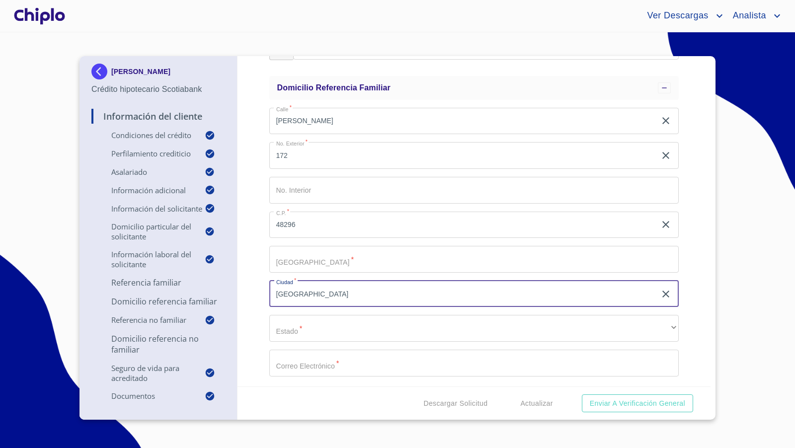
type input "[GEOGRAPHIC_DATA]"
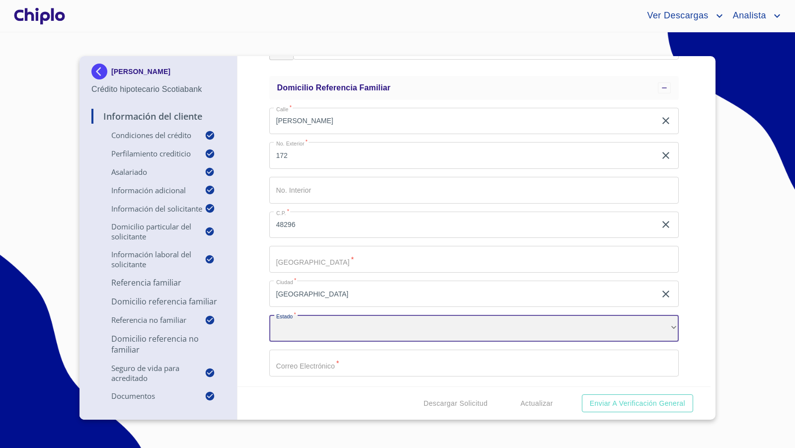
click at [305, 330] on div "​" at bounding box center [474, 328] width 410 height 27
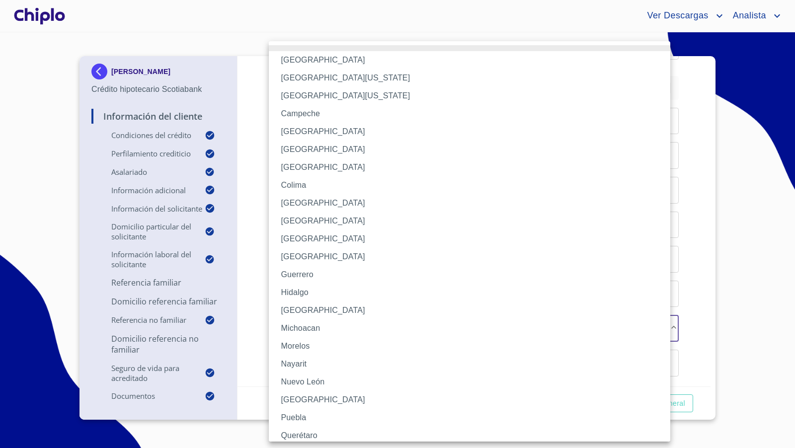
click at [303, 308] on li "[GEOGRAPHIC_DATA]" at bounding box center [474, 310] width 410 height 18
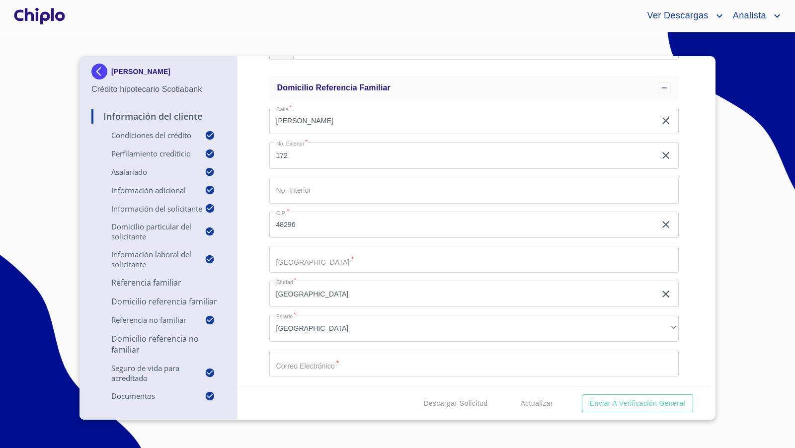
click at [262, 362] on div "Información del Cliente Condiciones del Crédito Selecciona tu producto   * Adqu…" at bounding box center [473, 221] width 473 height 330
click at [315, 259] on input "Selecciona tu producto   *" at bounding box center [474, 259] width 410 height 27
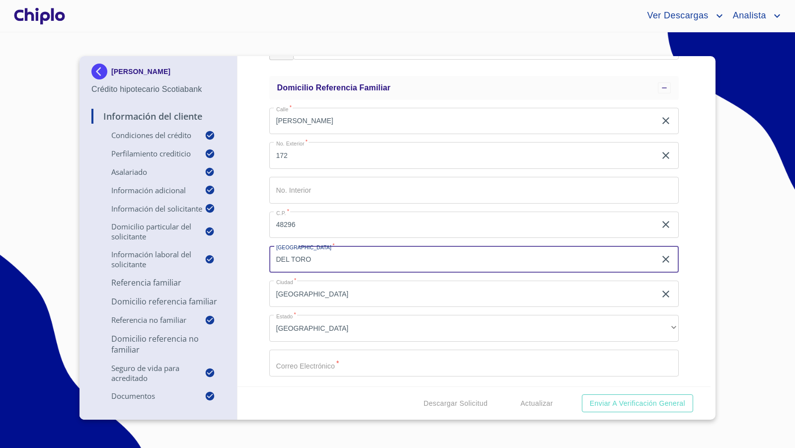
type input "DEL TORO"
click at [254, 260] on div "Información del Cliente Condiciones del Crédito Selecciona tu producto   * Adqu…" at bounding box center [473, 221] width 473 height 330
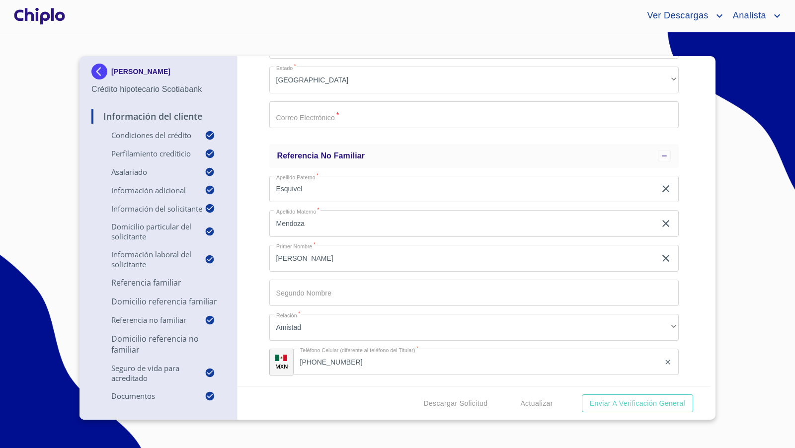
scroll to position [3330, 0]
click at [660, 192] on icon "clear input" at bounding box center [666, 189] width 12 height 12
drag, startPoint x: 659, startPoint y: 220, endPoint x: 662, endPoint y: 247, distance: 27.0
click at [660, 220] on icon "clear input" at bounding box center [666, 224] width 12 height 12
click at [662, 259] on icon "clear input" at bounding box center [665, 258] width 7 height 7
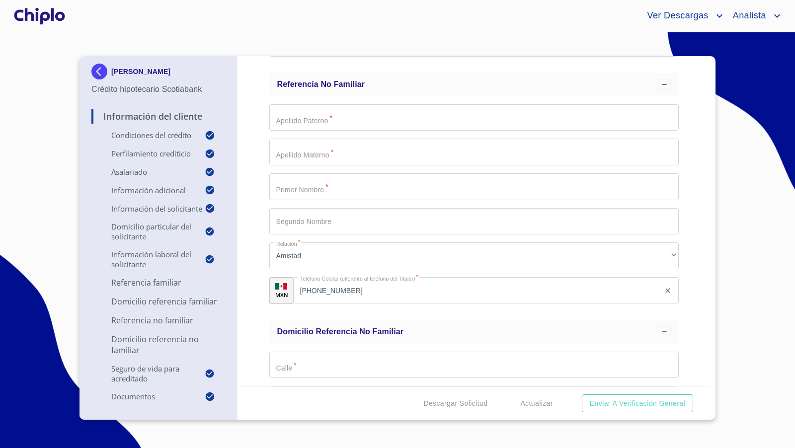
scroll to position [3423, 0]
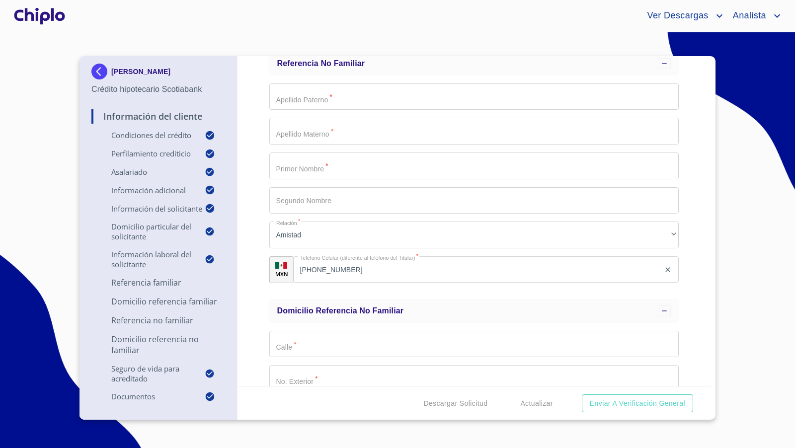
click at [664, 271] on icon "clear input" at bounding box center [668, 270] width 8 height 8
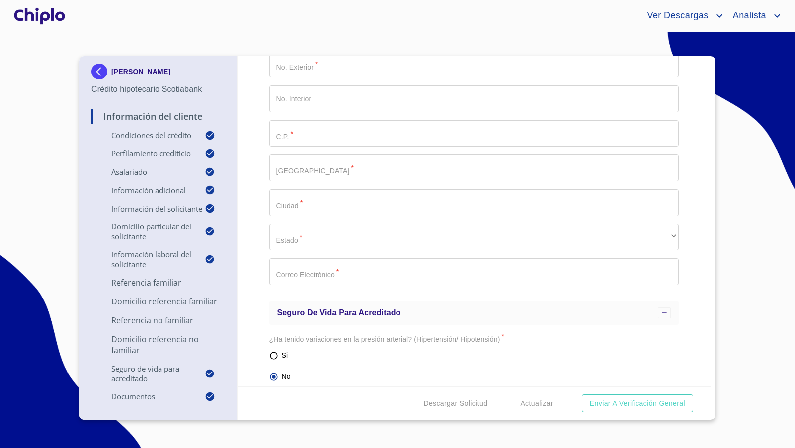
scroll to position [3749, 0]
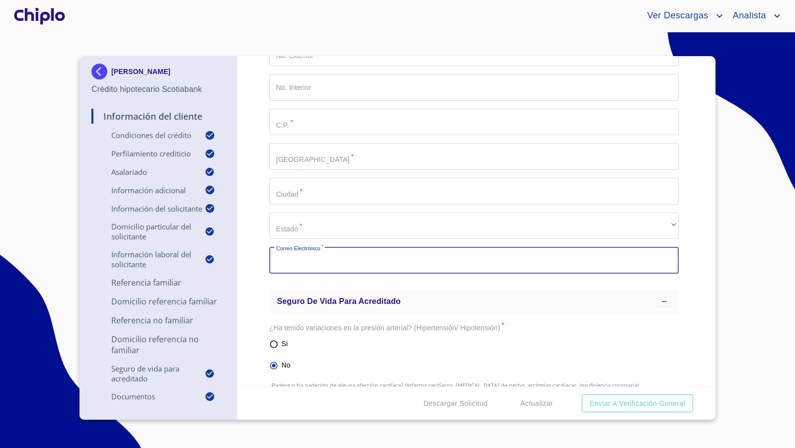
click at [345, 255] on input "Selecciona tu producto   *" at bounding box center [474, 260] width 410 height 27
paste input "[EMAIL_ADDRESS][DOMAIN_NAME]"
type input "[EMAIL_ADDRESS][DOMAIN_NAME]"
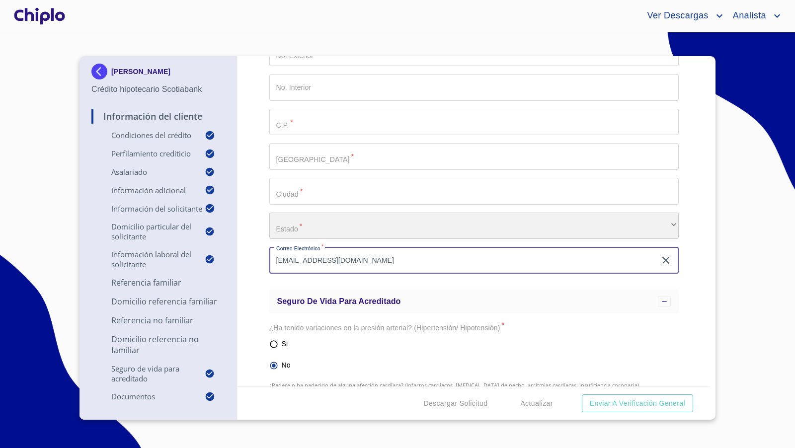
click at [345, 224] on div "​" at bounding box center [474, 226] width 410 height 27
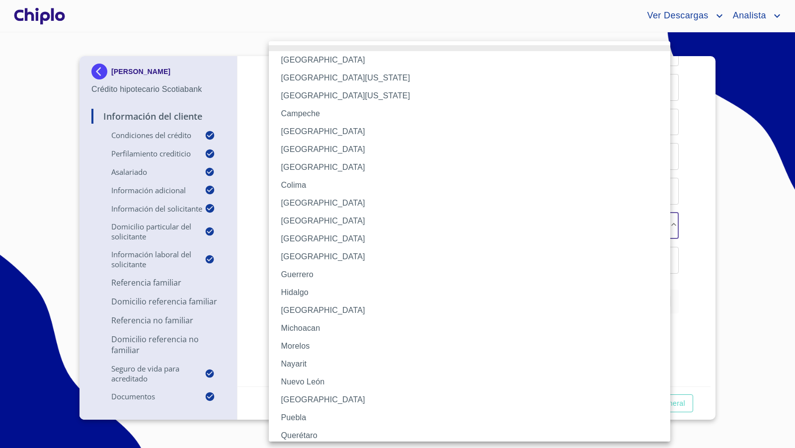
drag, startPoint x: 296, startPoint y: 313, endPoint x: 266, endPoint y: 282, distance: 42.5
click at [295, 312] on li "[GEOGRAPHIC_DATA]" at bounding box center [474, 310] width 410 height 18
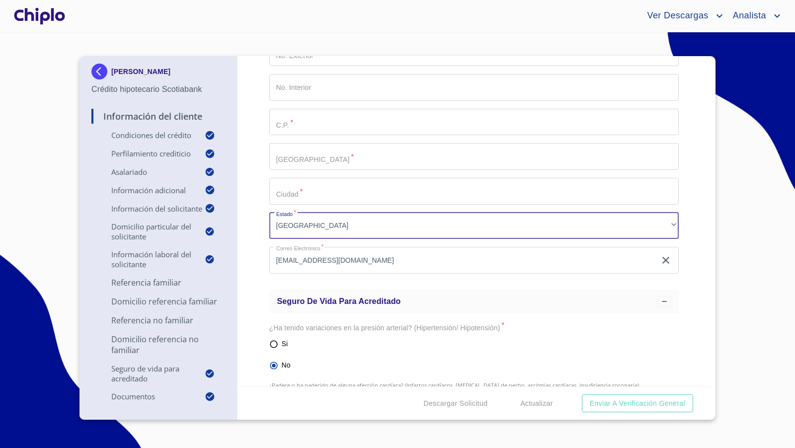
click at [262, 250] on div "Información del Cliente Condiciones del Crédito Selecciona tu producto   * Adqu…" at bounding box center [473, 221] width 473 height 330
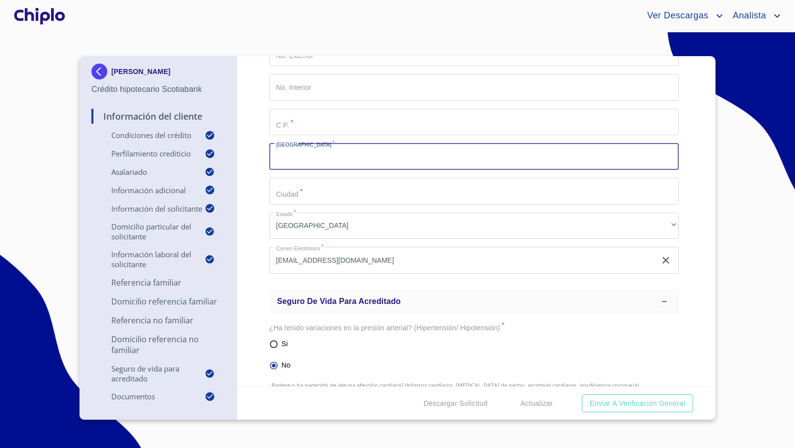
click at [311, 159] on input "Selecciona tu producto   *" at bounding box center [474, 156] width 410 height 27
type input "CAMPO REAL"
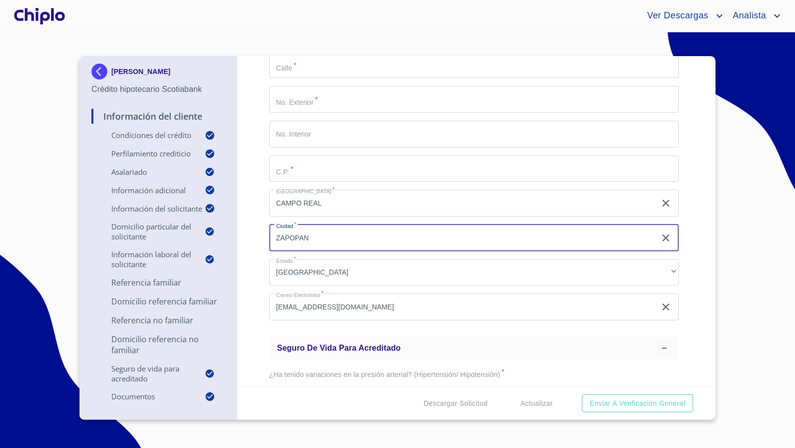
scroll to position [3685, 0]
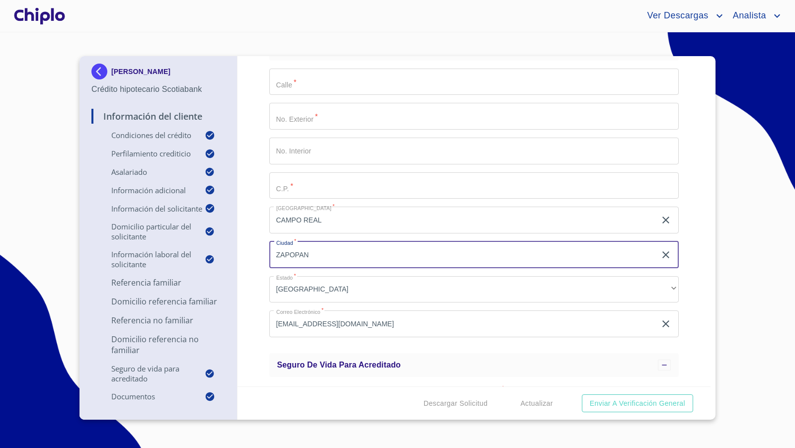
type input "ZAPOPAN"
click at [288, 88] on input "Selecciona tu producto   *" at bounding box center [474, 82] width 410 height 27
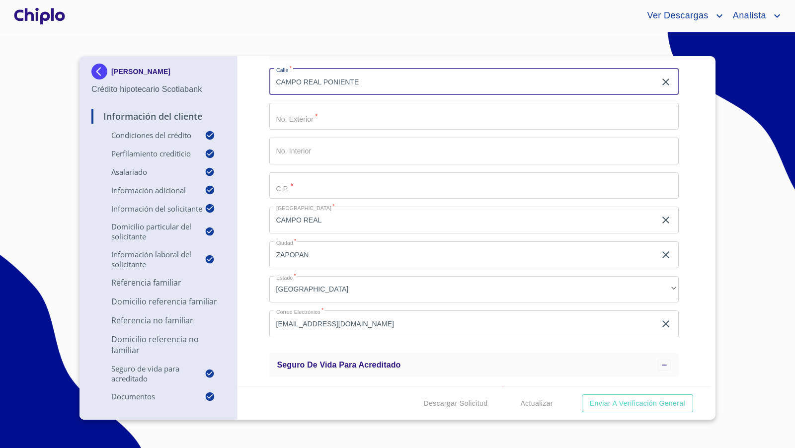
type input "CAMPO REAL PONIENTE"
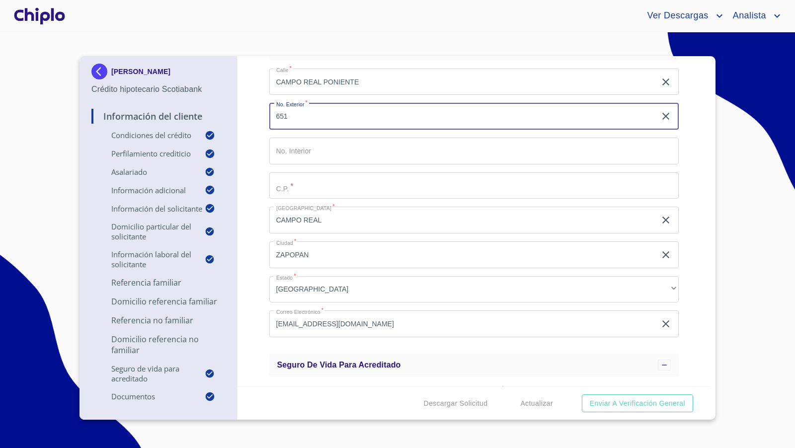
type input "651"
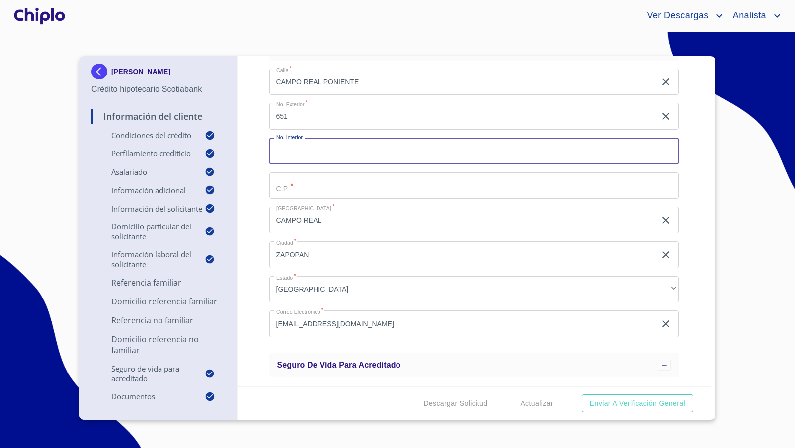
type input "2"
type input "CASA 25"
click at [253, 170] on div "Información del Cliente Condiciones del Crédito Selecciona tu producto   * Adqu…" at bounding box center [473, 221] width 473 height 330
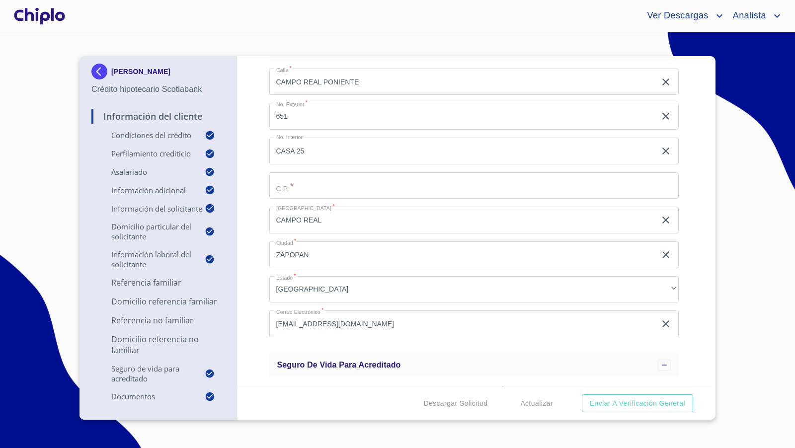
click at [254, 195] on div "Información del Cliente Condiciones del Crédito Selecciona tu producto   * Adqu…" at bounding box center [473, 221] width 473 height 330
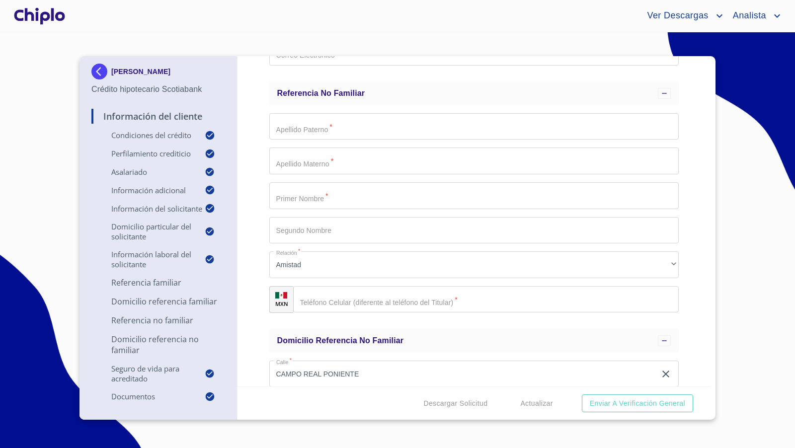
scroll to position [3386, 0]
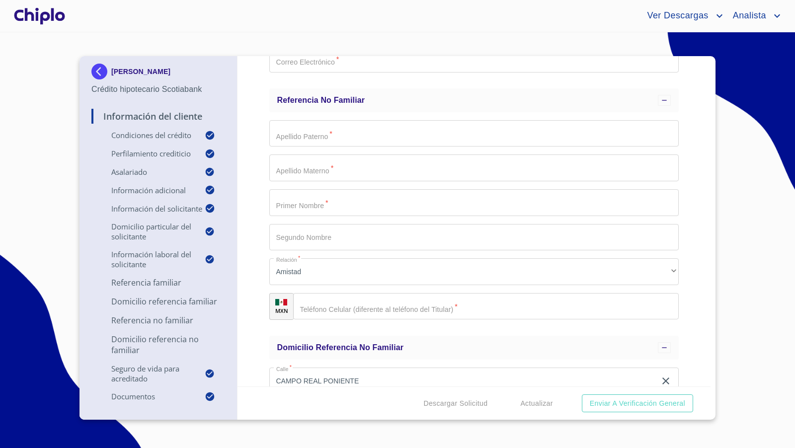
click at [296, 200] on input "Selecciona tu producto   *" at bounding box center [474, 202] width 410 height 27
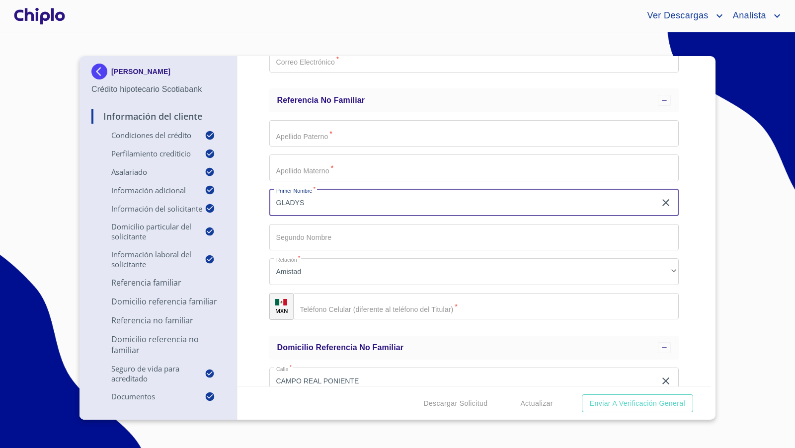
type input "GLADYS"
click at [305, 124] on input "Selecciona tu producto   *" at bounding box center [474, 133] width 410 height 27
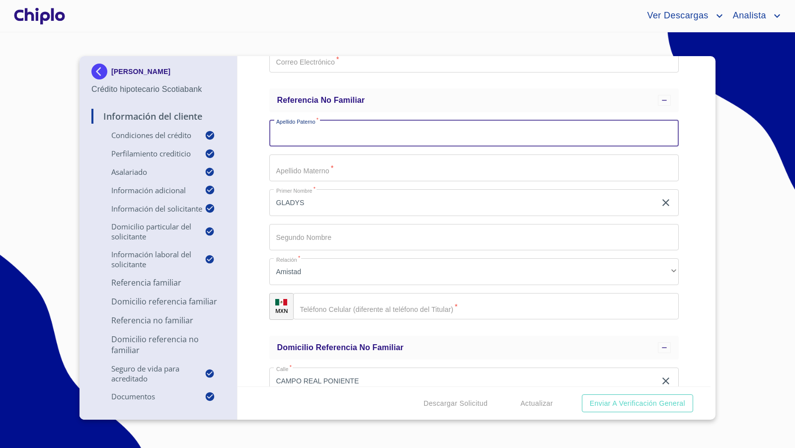
type input "E"
type input "ALEJO"
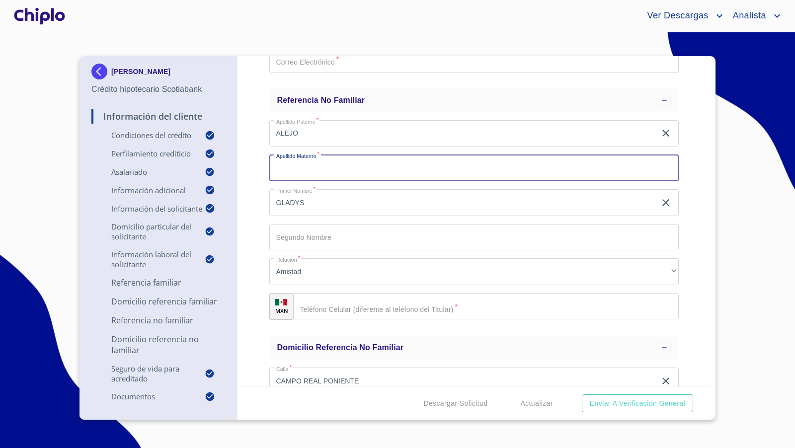
click at [298, 172] on input "Selecciona tu producto   *" at bounding box center [474, 167] width 410 height 27
type input "IÑIGUEZ"
click at [332, 302] on input "Selecciona tu producto   *" at bounding box center [486, 306] width 386 height 27
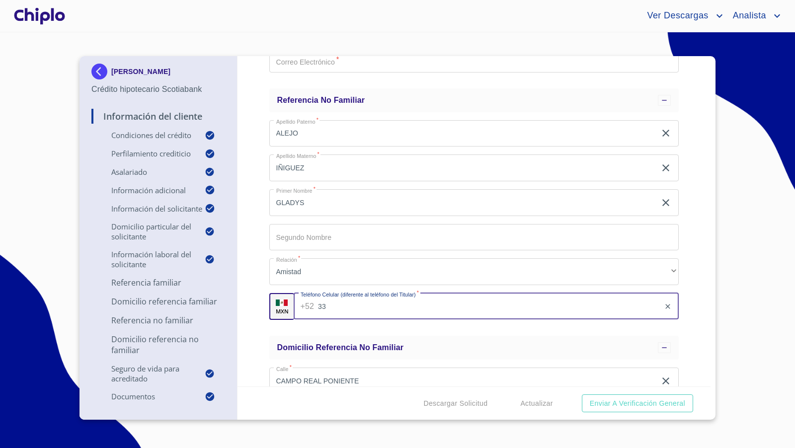
paste input "[PHONE_NUMBER]"
type input "[PHONE_NUMBER]"
click at [251, 251] on div "Información del Cliente Condiciones del Crédito Selecciona tu producto   * Adqu…" at bounding box center [473, 221] width 473 height 330
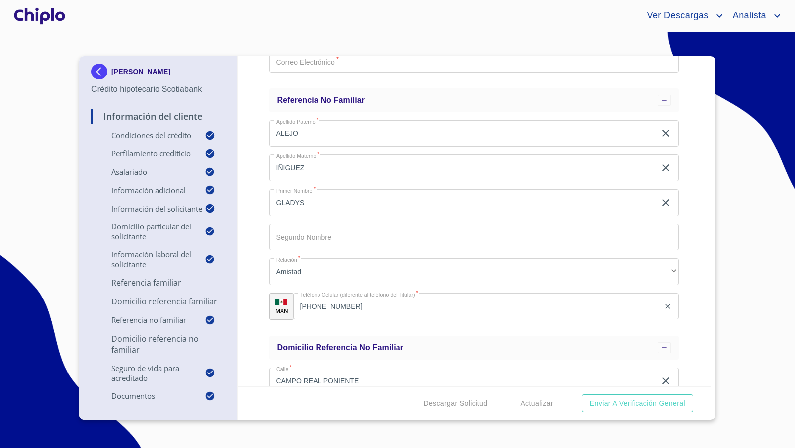
click at [686, 260] on div "Información del Cliente Condiciones del Crédito Selecciona tu producto   * Adqu…" at bounding box center [473, 221] width 473 height 330
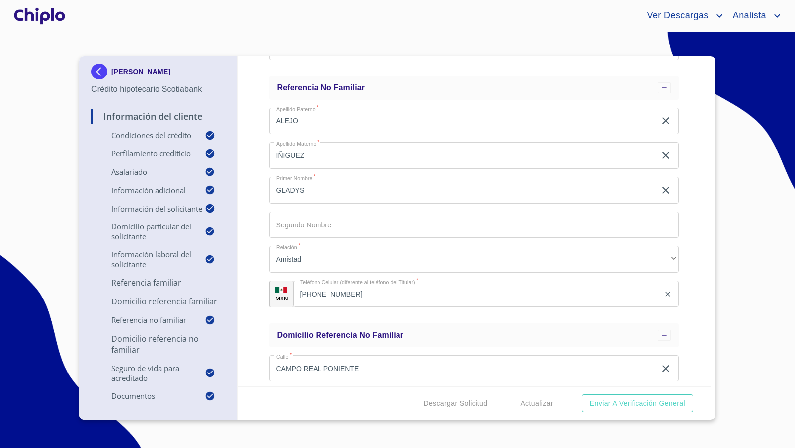
scroll to position [3395, 0]
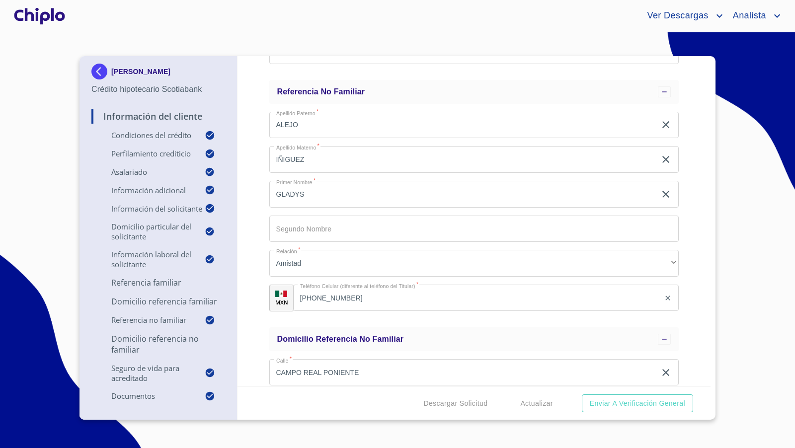
click at [52, 12] on div at bounding box center [39, 16] width 55 height 32
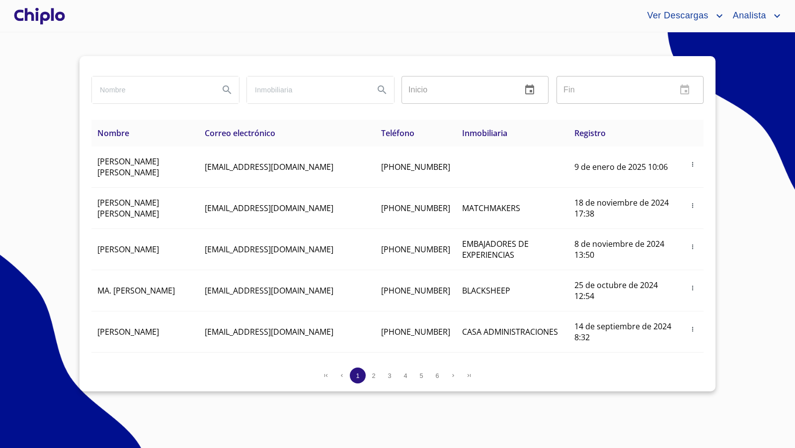
click at [52, 18] on div at bounding box center [39, 16] width 55 height 32
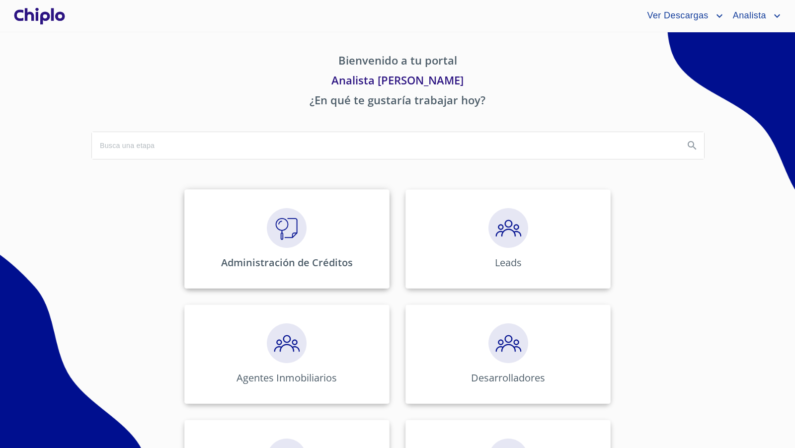
click at [278, 247] on div "Administración de Créditos" at bounding box center [286, 238] width 205 height 99
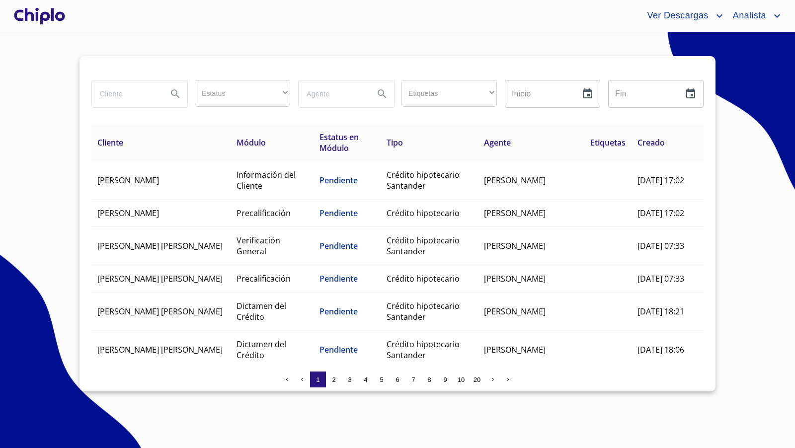
click at [146, 99] on input "search" at bounding box center [126, 93] width 68 height 27
type input "LIBE"
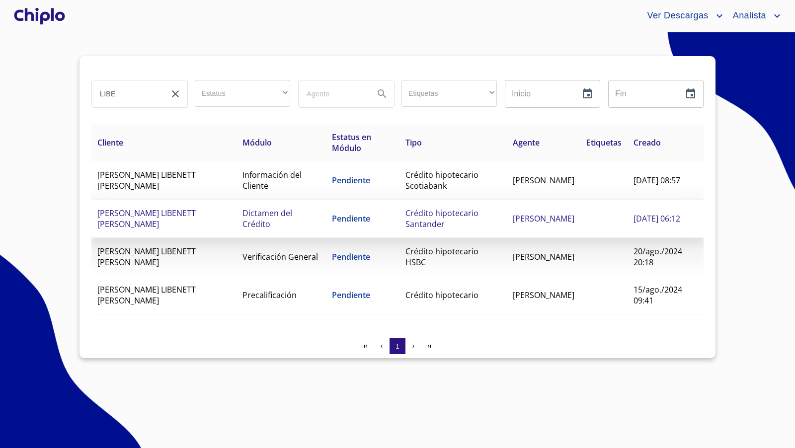
click at [424, 219] on span "Crédito hipotecario Santander" at bounding box center [441, 219] width 73 height 22
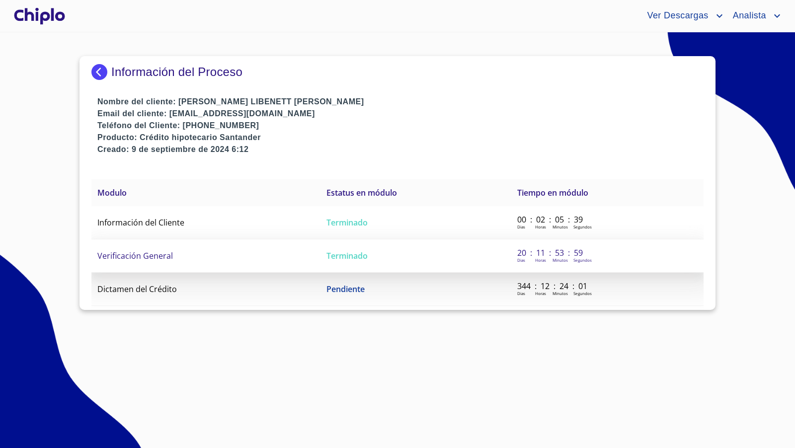
click at [157, 252] on span "Verificación General" at bounding box center [134, 255] width 75 height 11
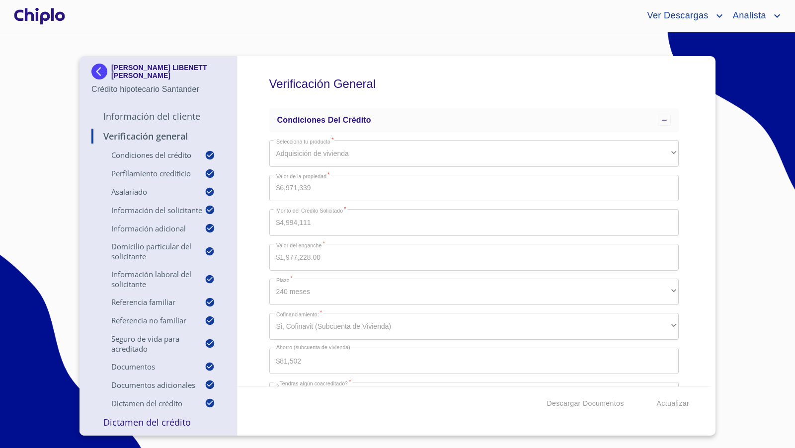
scroll to position [8242, 0]
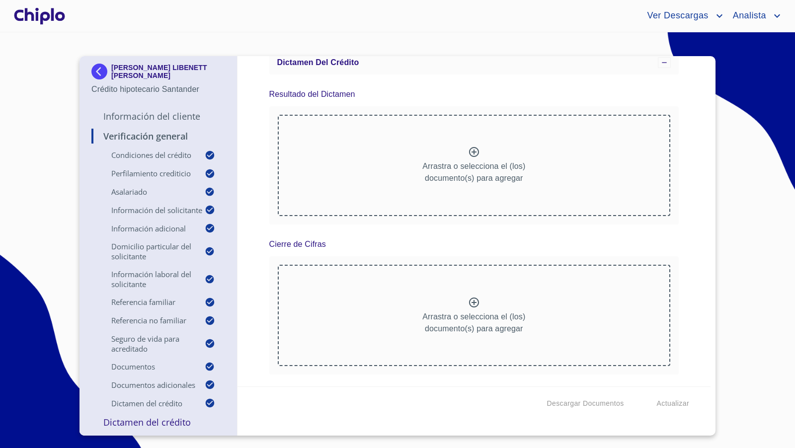
click at [685, 304] on div "Verificación General Condiciones del Crédito Selecciona tu producto   * Adquisi…" at bounding box center [473, 221] width 473 height 330
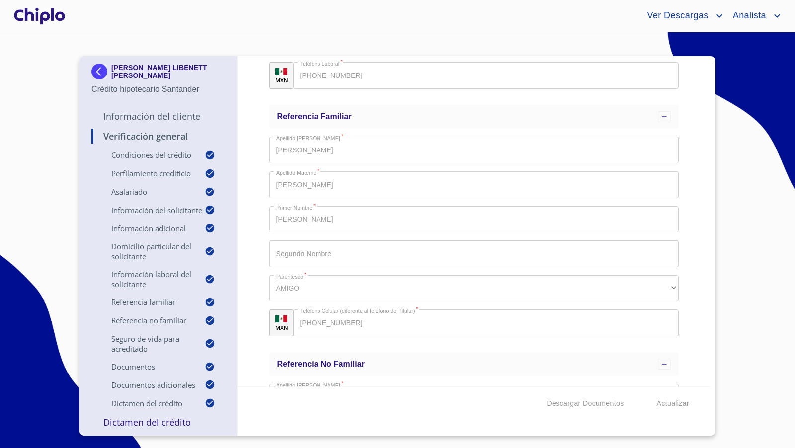
scroll to position [2735, 0]
click at [259, 219] on div "Verificación General Condiciones del Crédito Selecciona tu producto   * Adquisi…" at bounding box center [473, 221] width 473 height 330
click at [248, 184] on div "Verificación General Condiciones del Crédito Selecciona tu producto   * Adquisi…" at bounding box center [473, 221] width 473 height 330
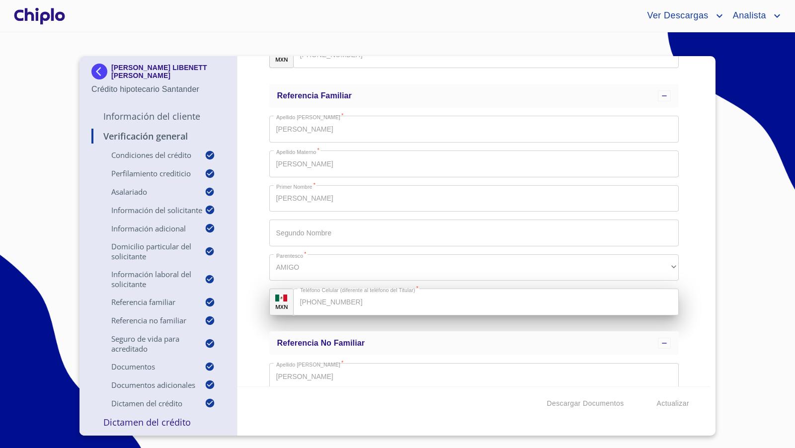
scroll to position [2758, 0]
